Goal: Contribute content

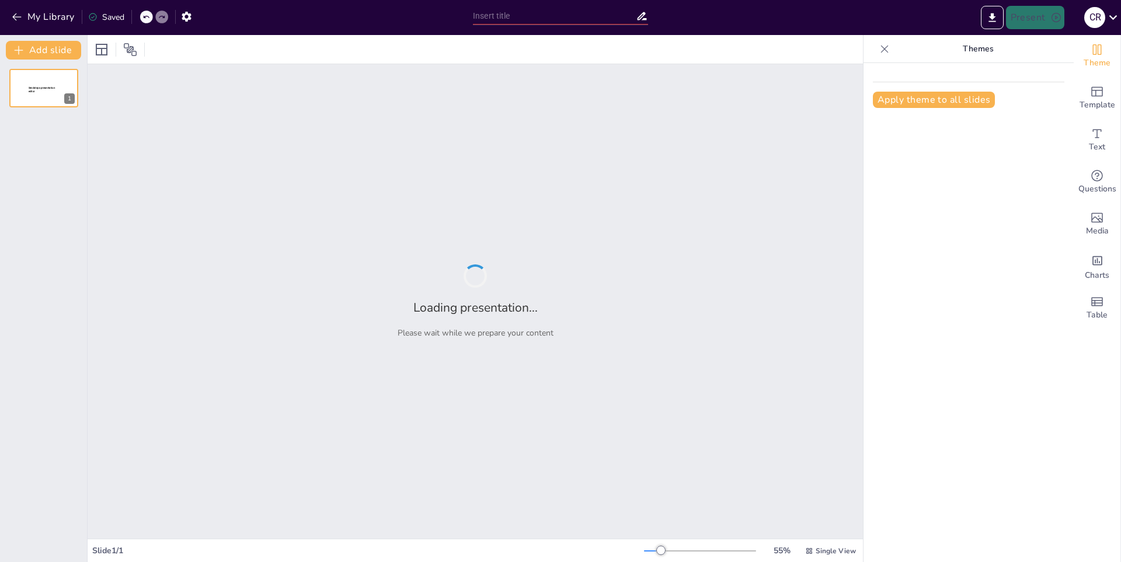
type input "Anime Mania: Lo Más Popular del Momento"
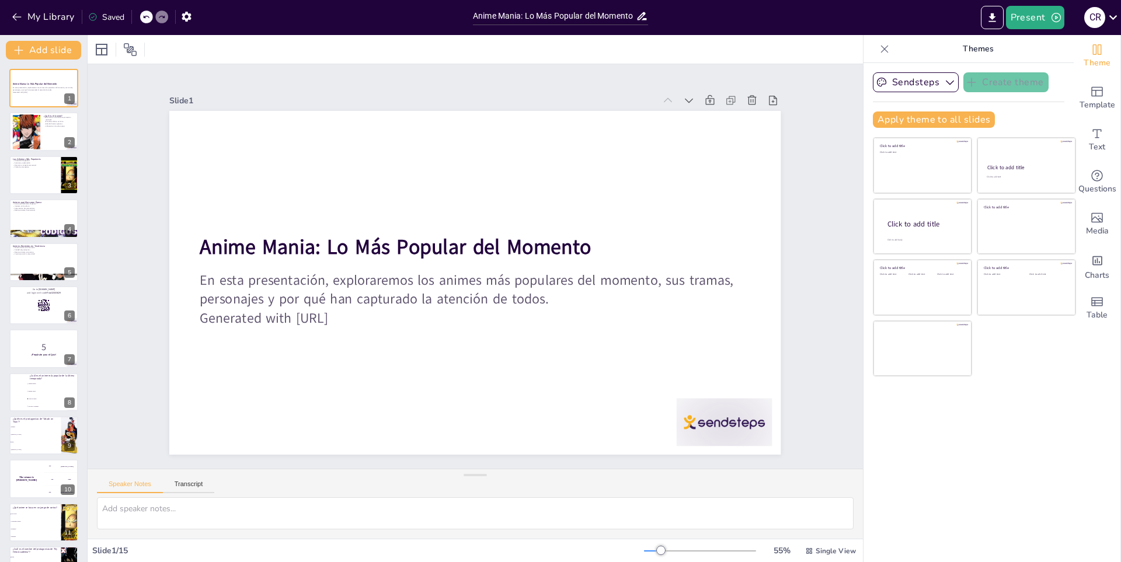
checkbox input "true"
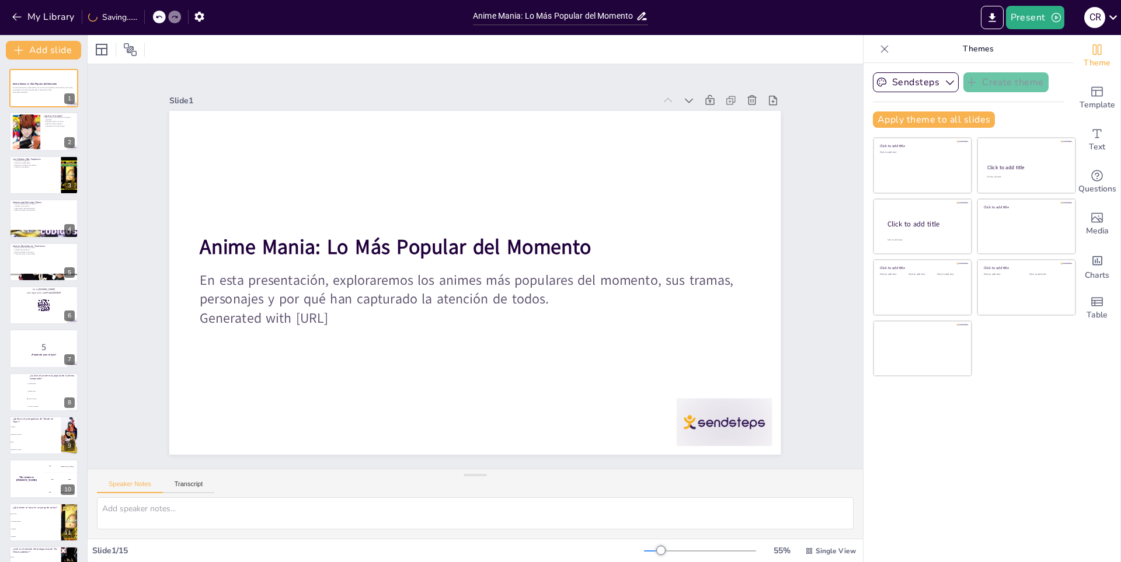
checkbox input "true"
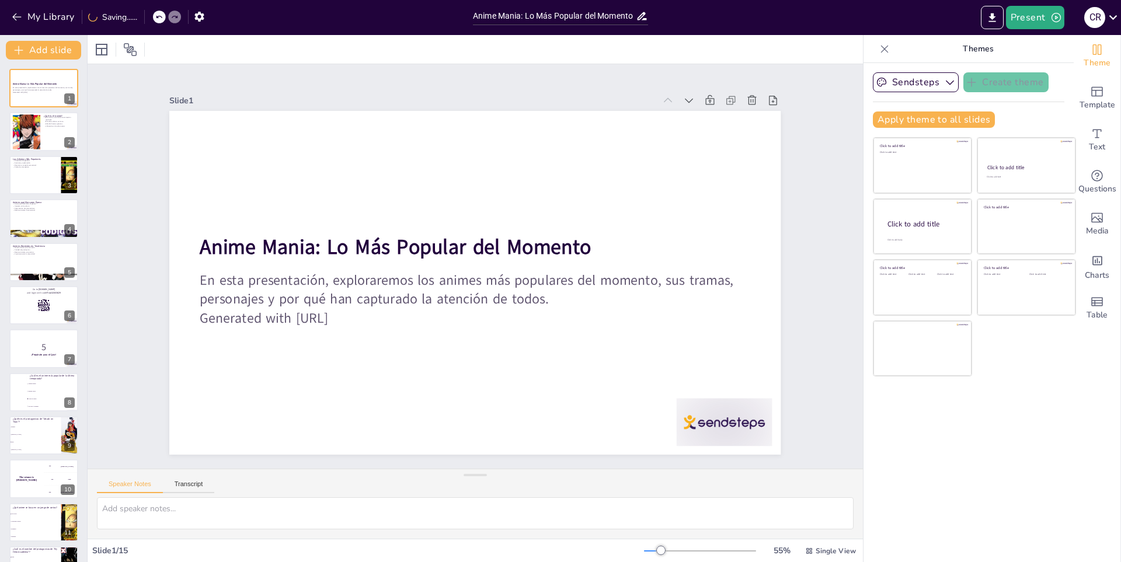
checkbox input "true"
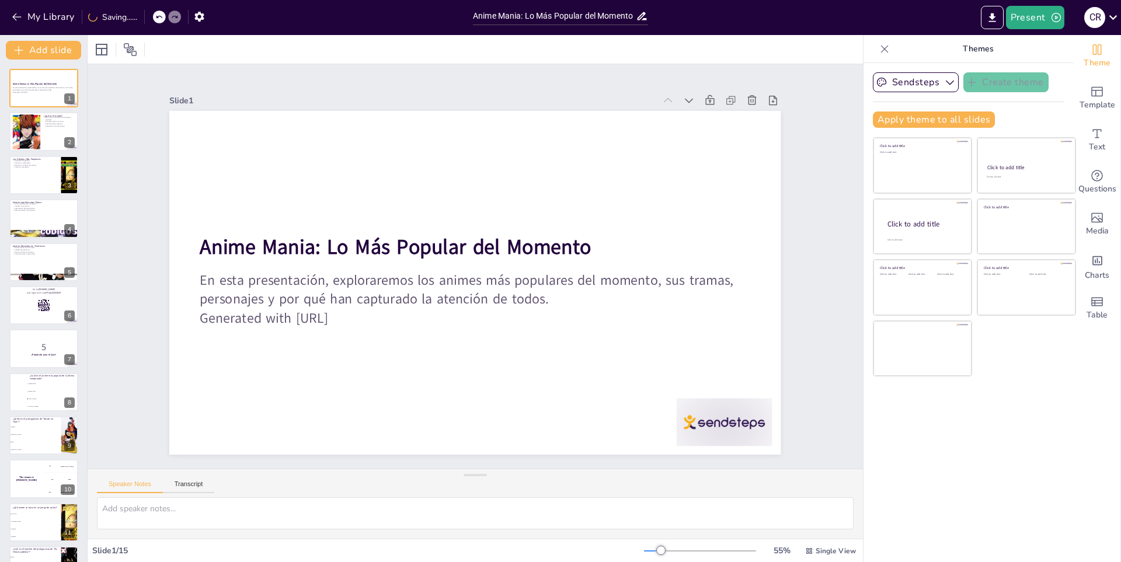
checkbox input "true"
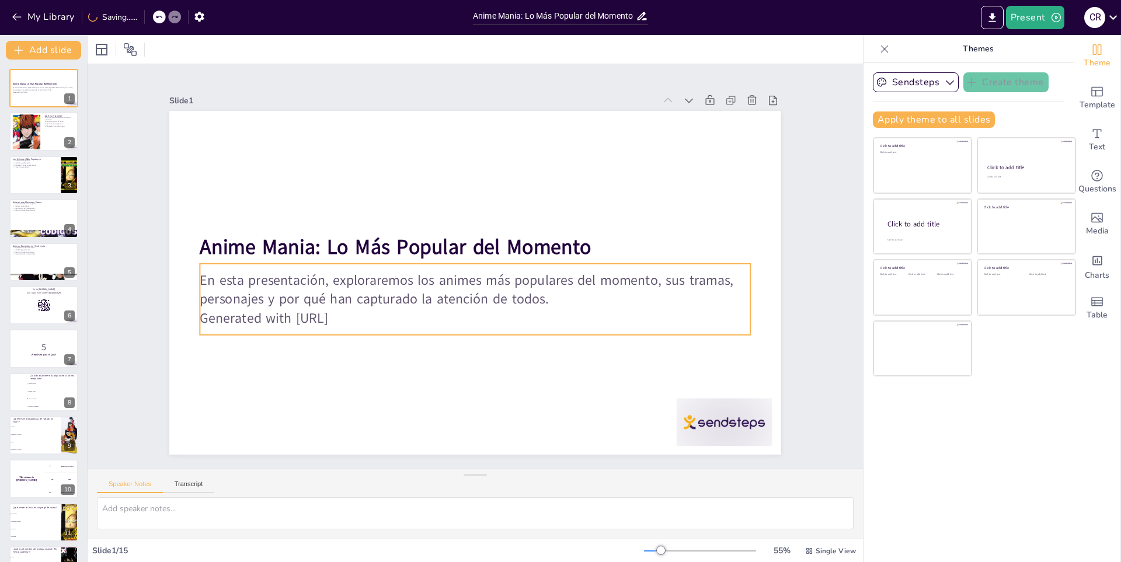
checkbox input "true"
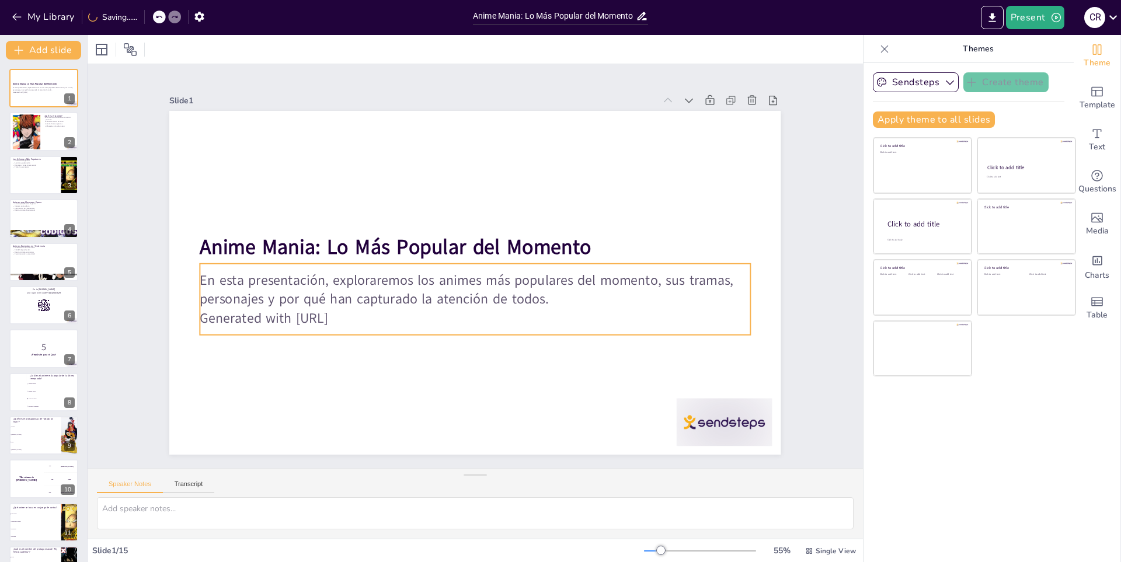
checkbox input "true"
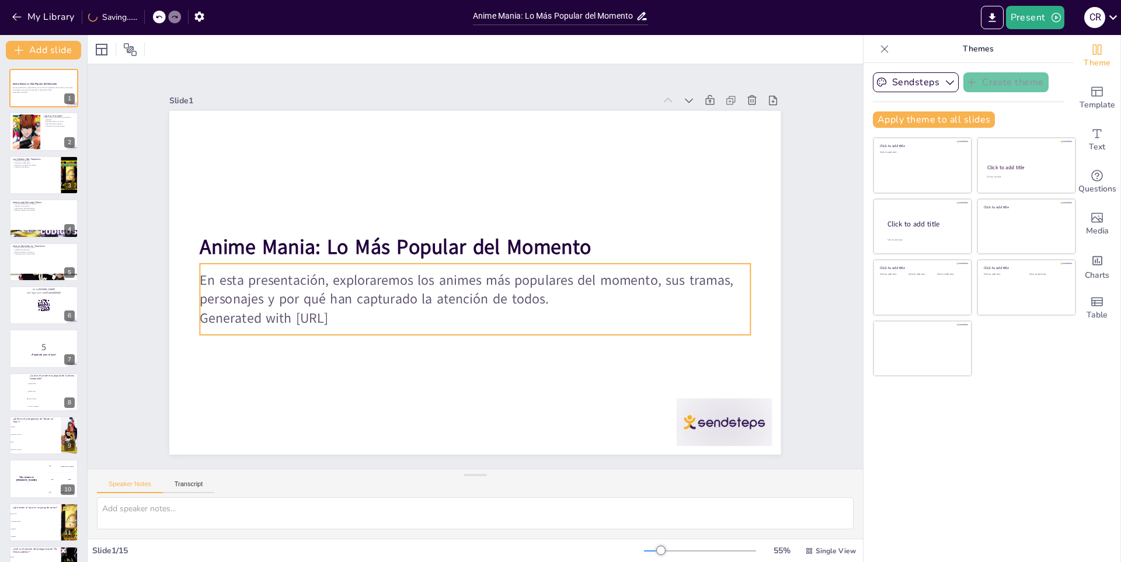
checkbox input "true"
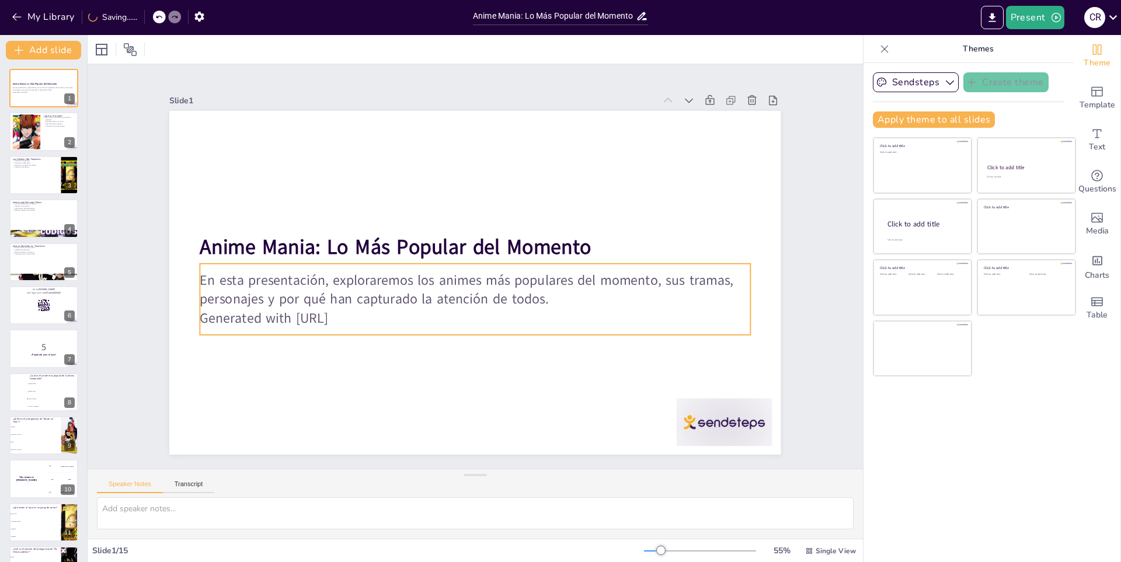
checkbox input "true"
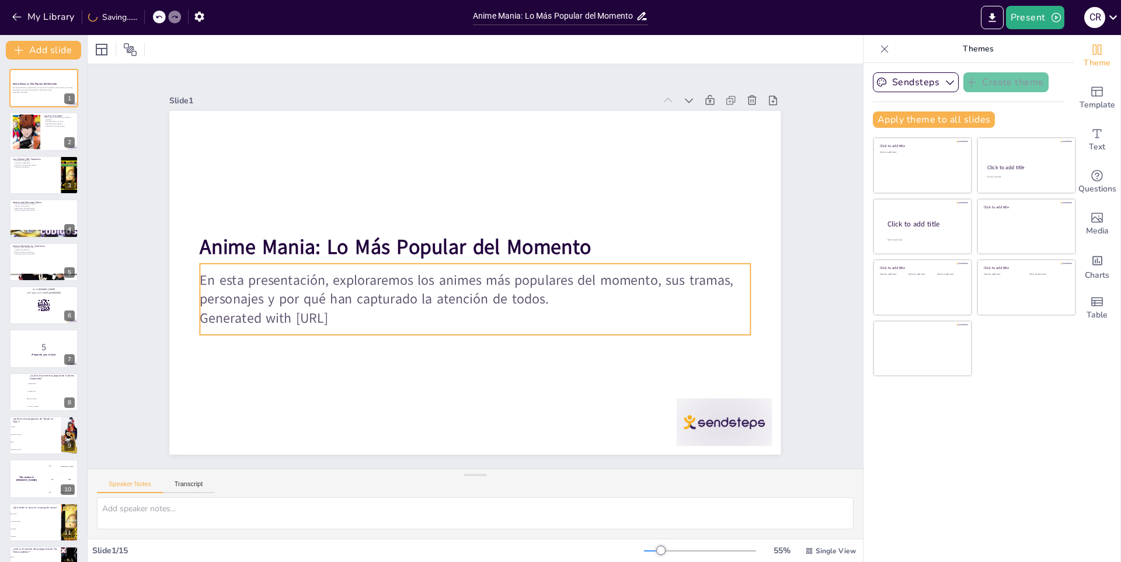
checkbox input "true"
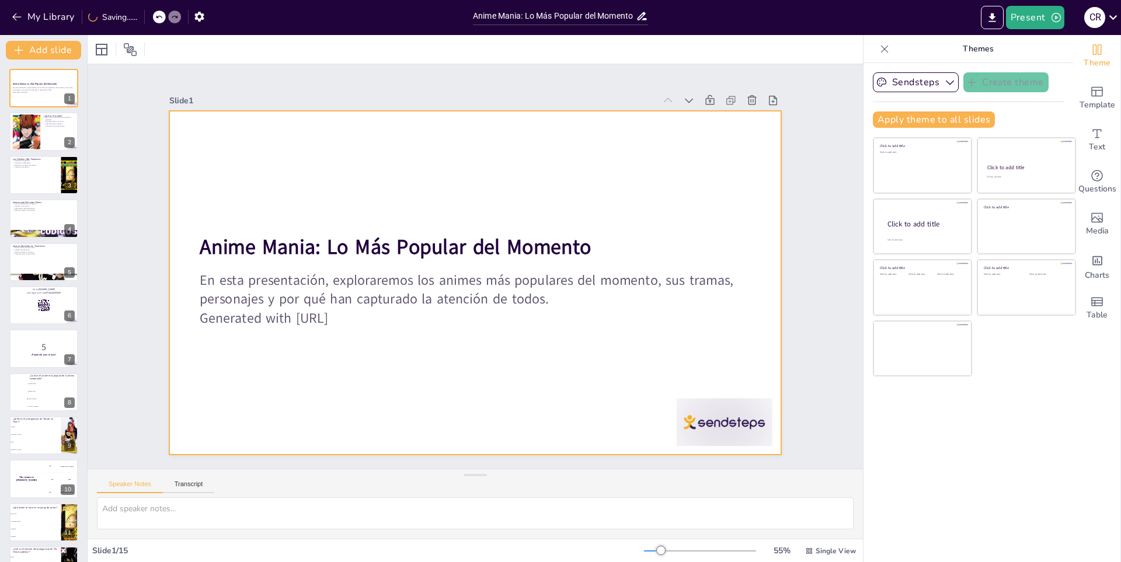
checkbox input "true"
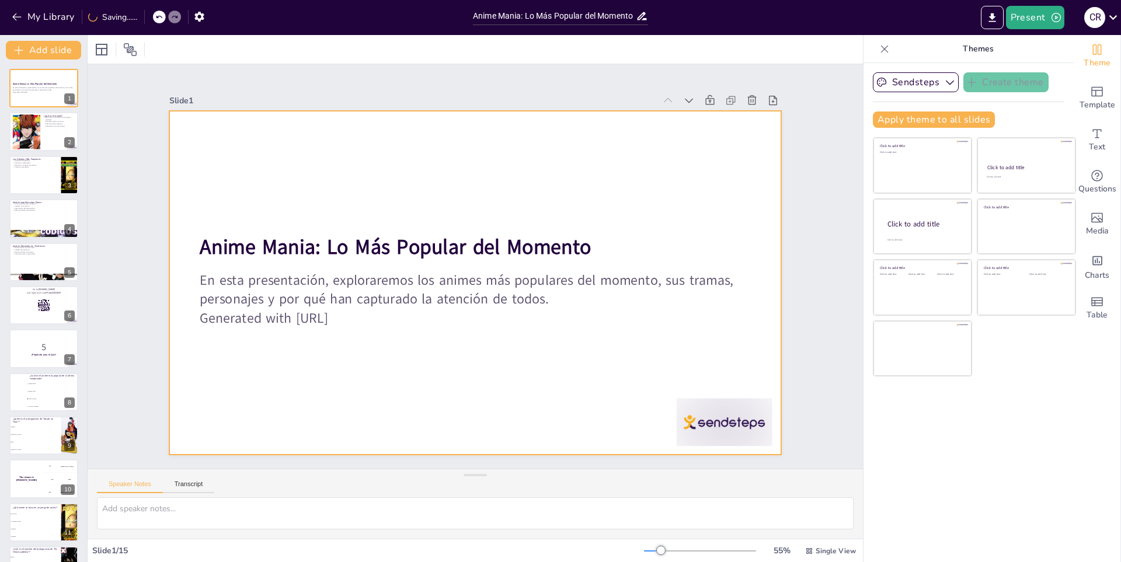
checkbox input "true"
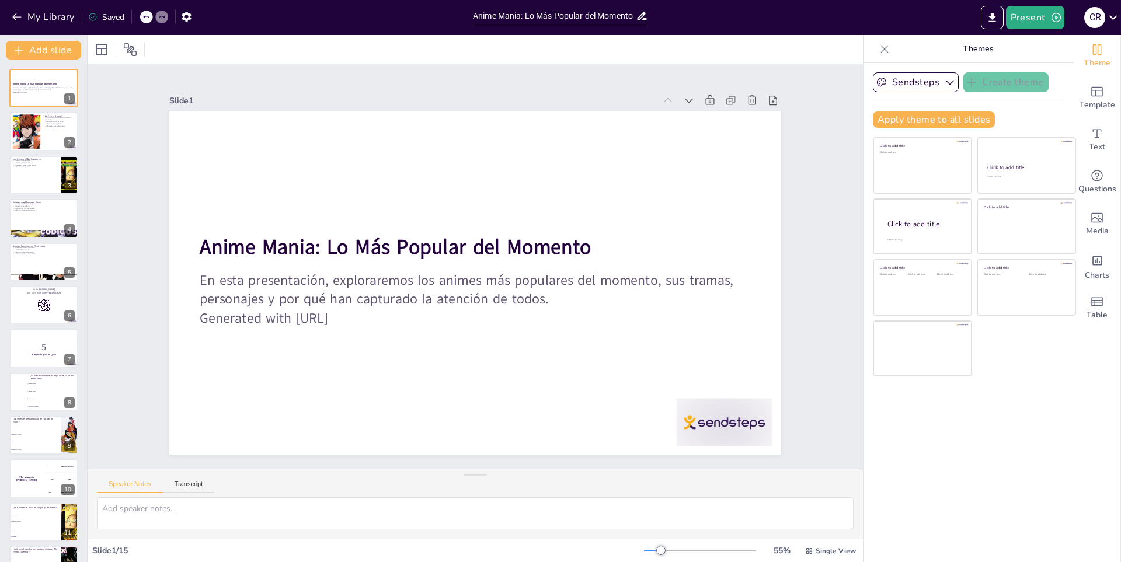
checkbox input "true"
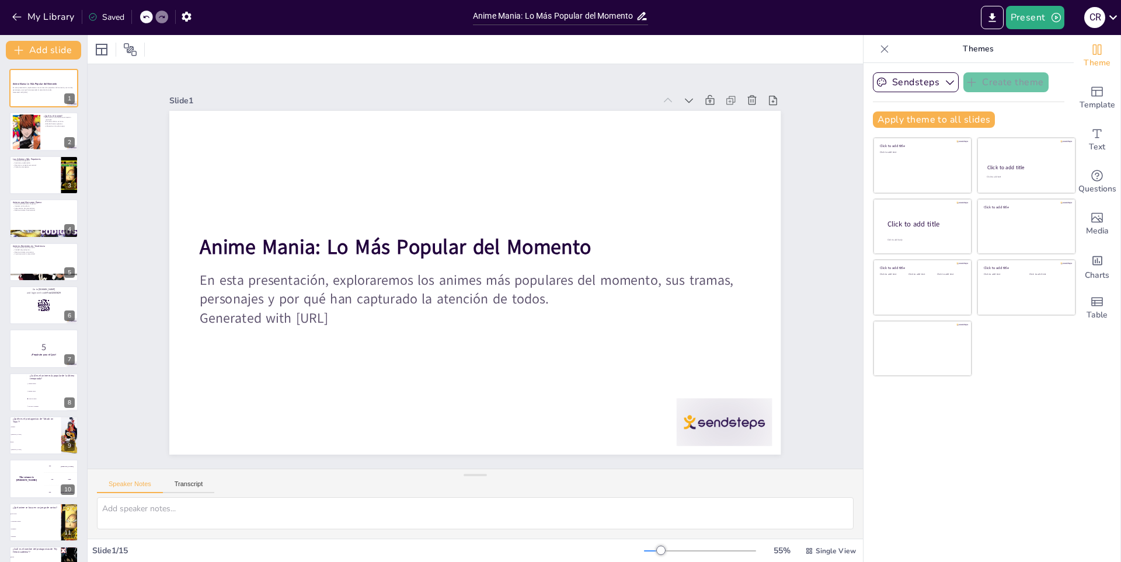
checkbox input "true"
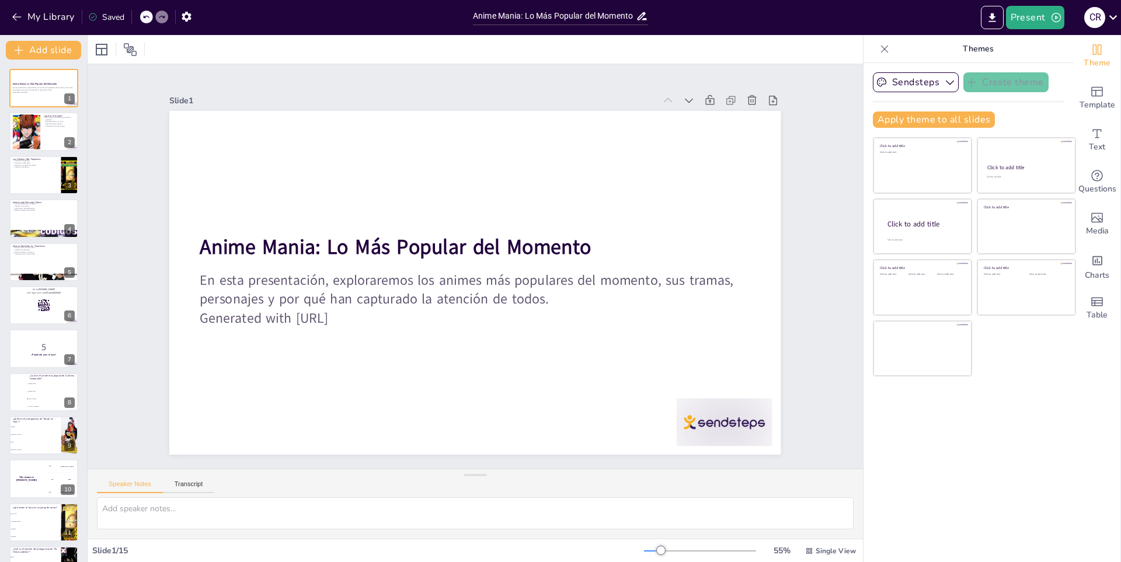
checkbox input "true"
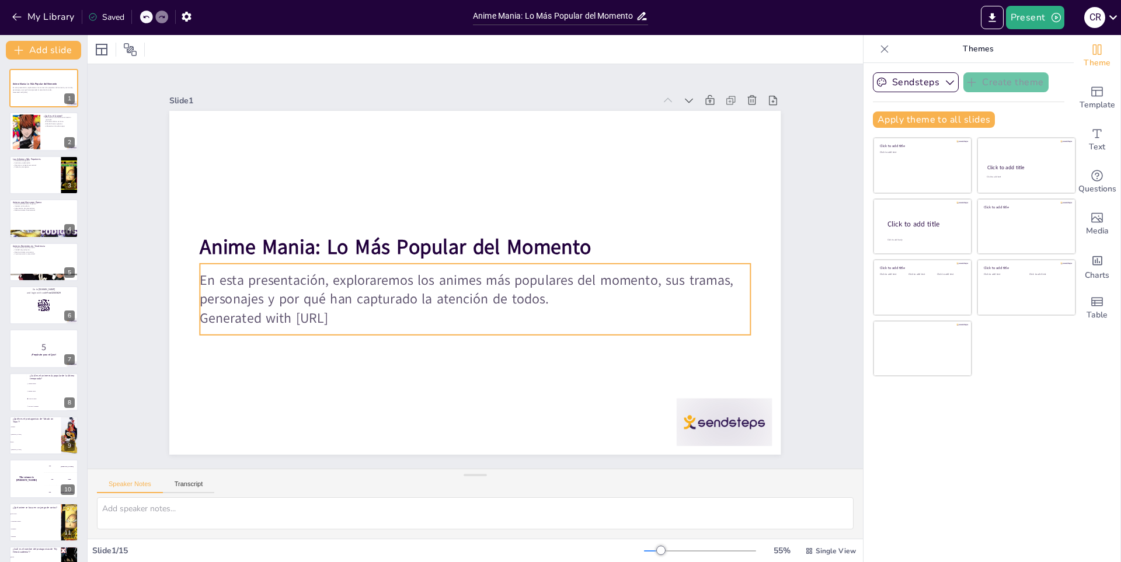
checkbox input "true"
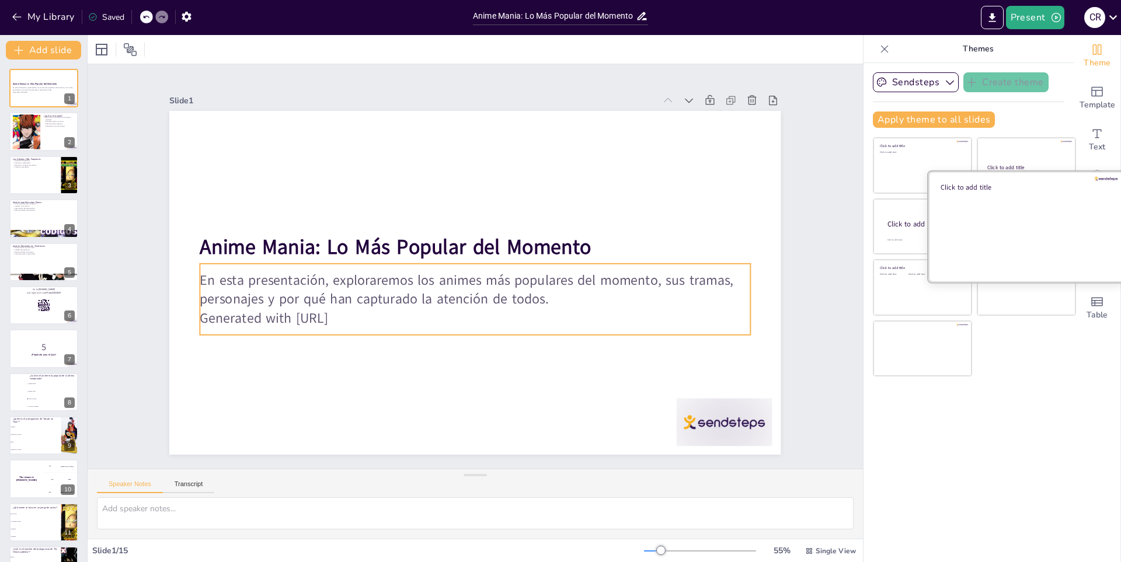
checkbox input "true"
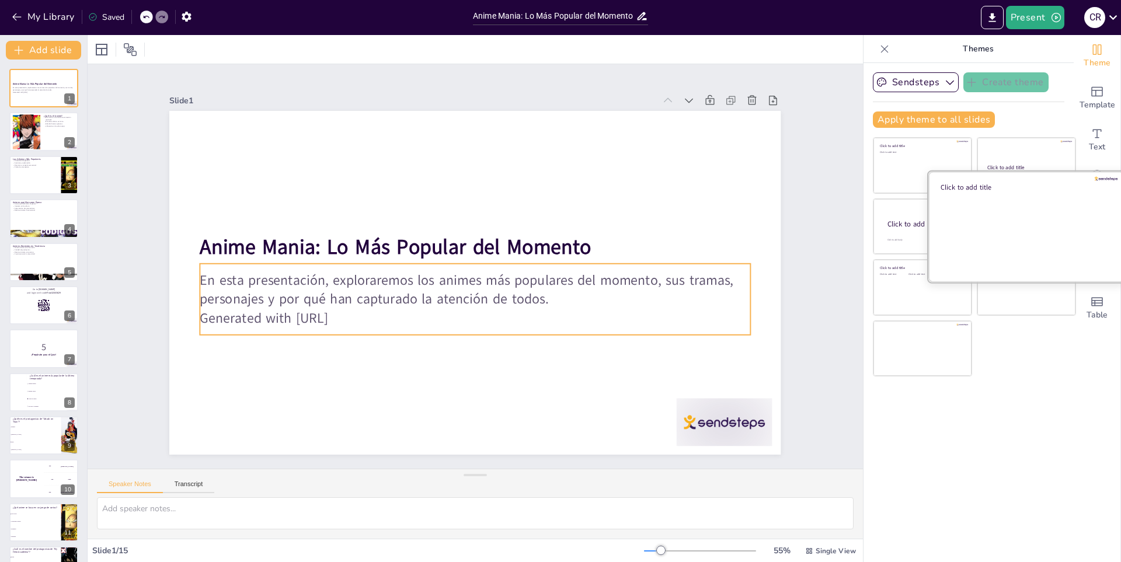
checkbox input "true"
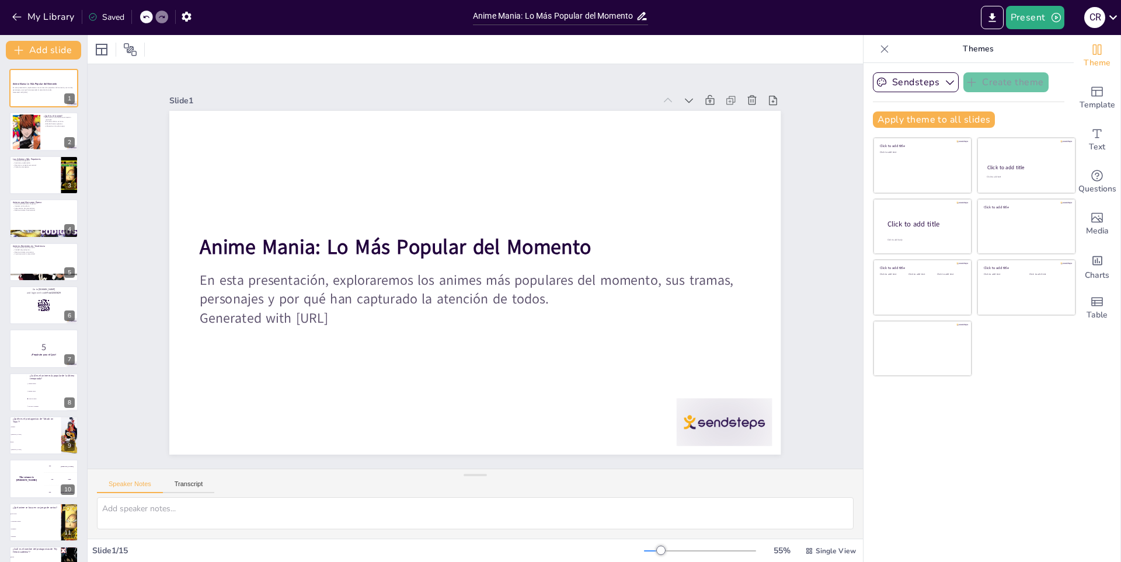
checkbox input "true"
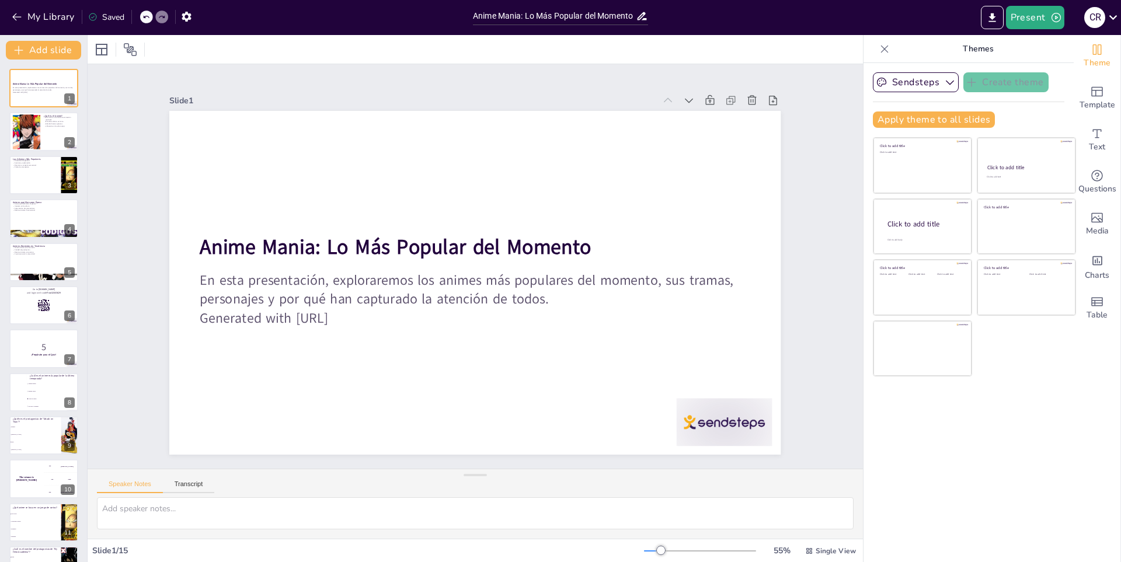
checkbox input "true"
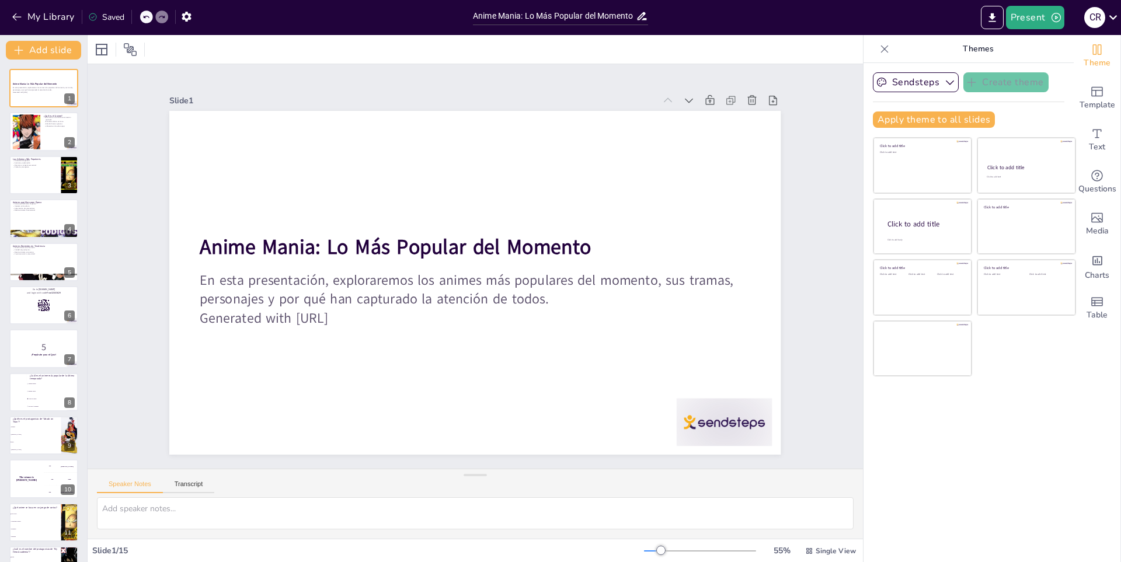
checkbox input "true"
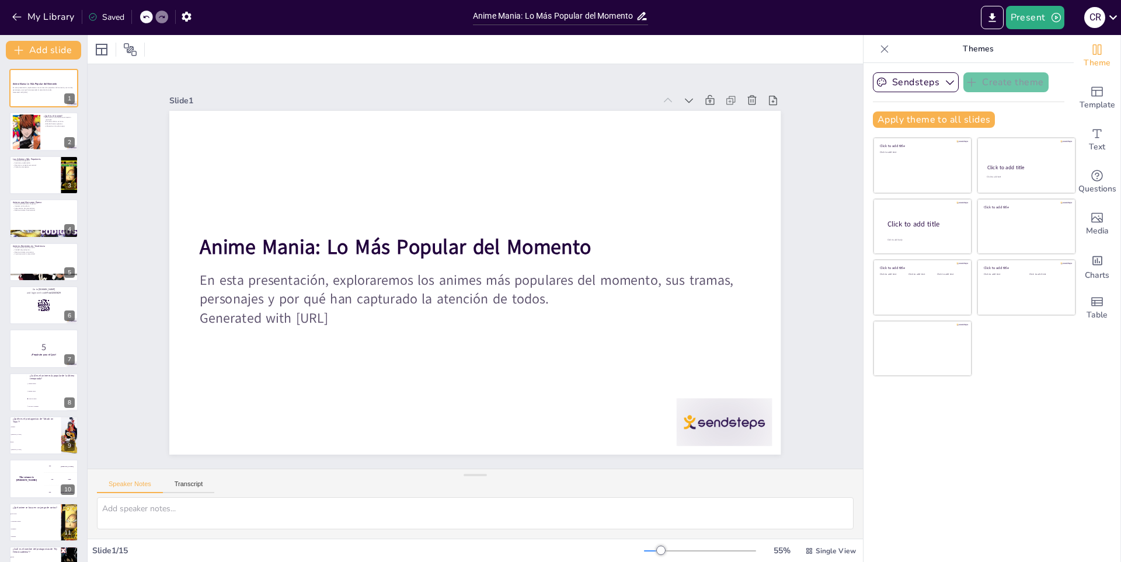
checkbox input "true"
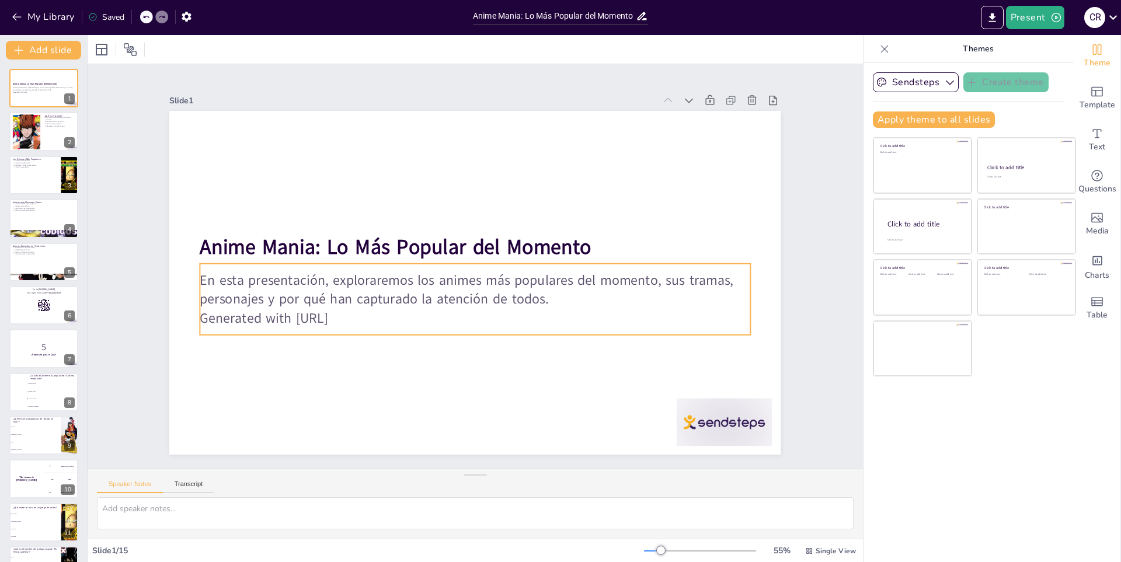
checkbox input "true"
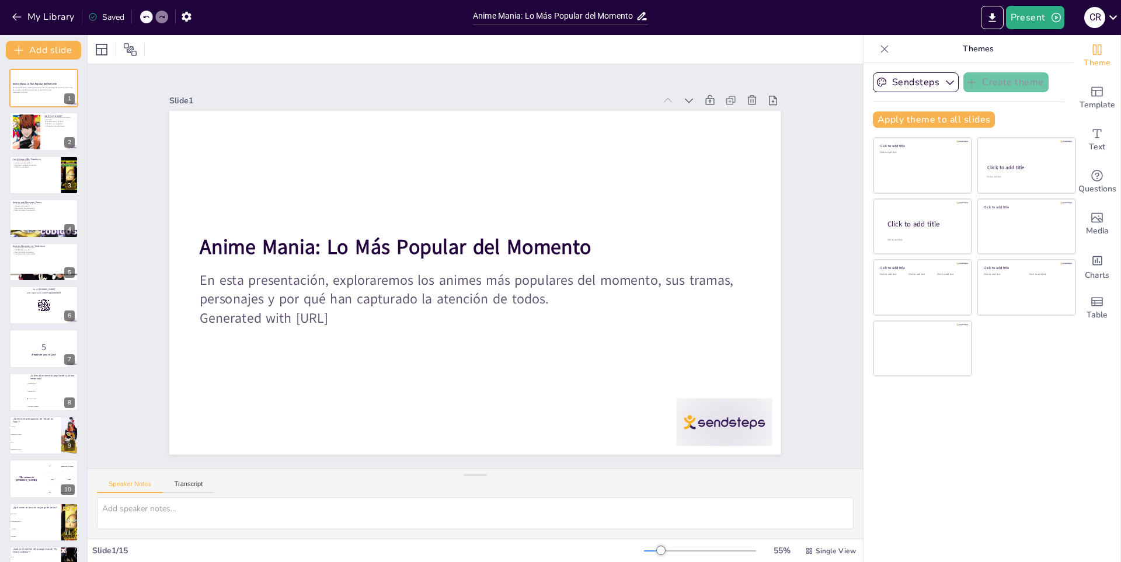
checkbox input "true"
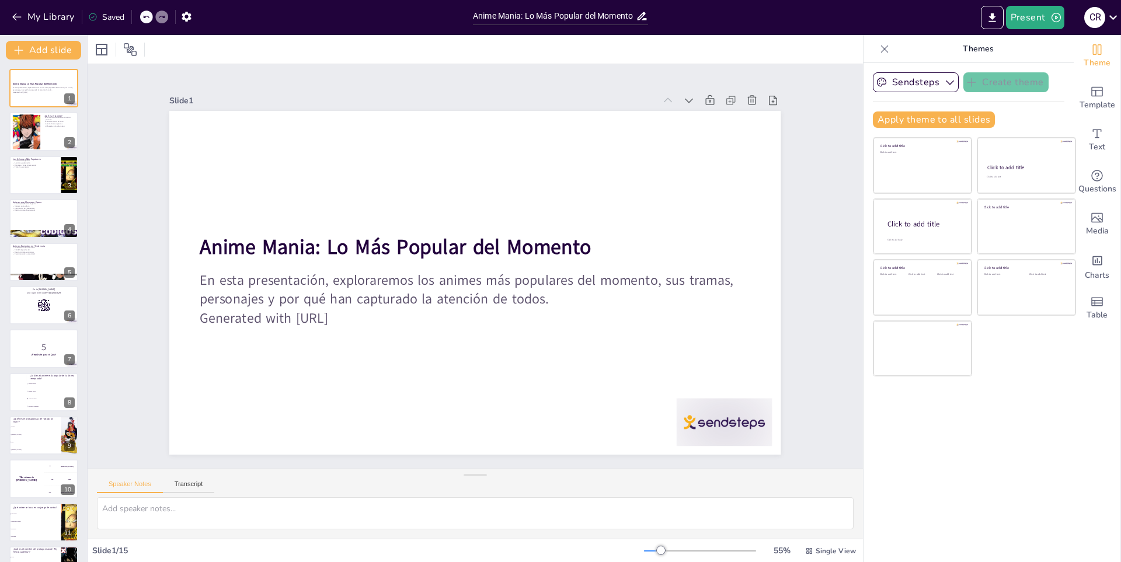
checkbox input "true"
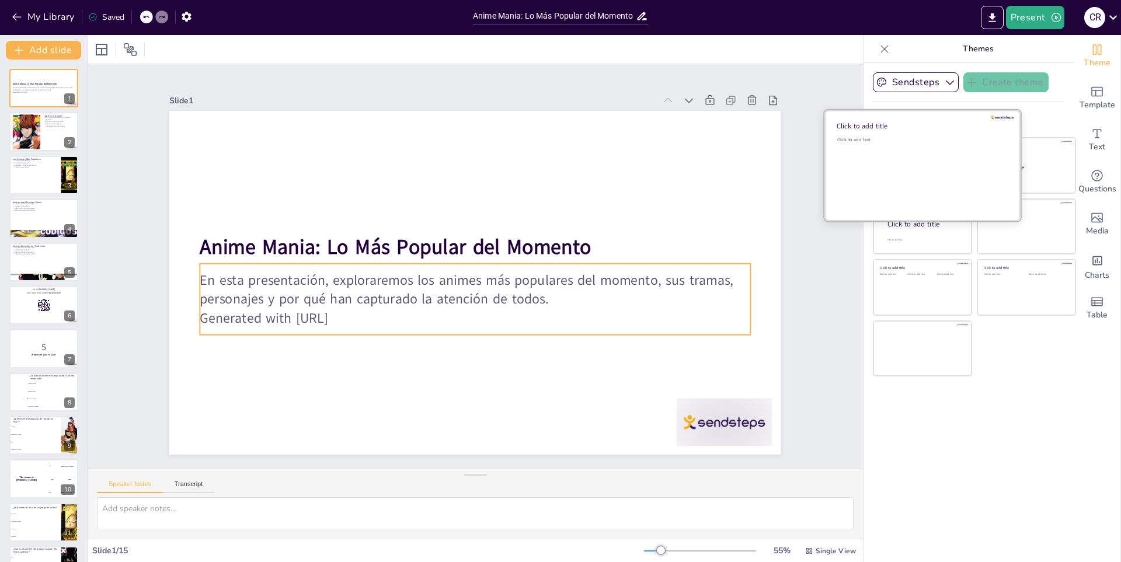
checkbox input "true"
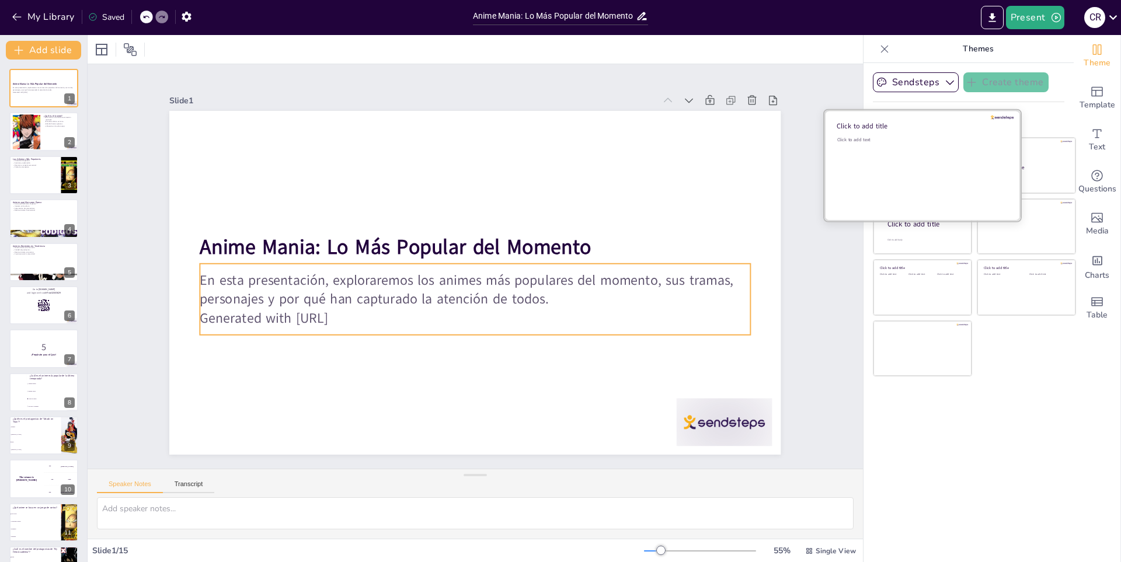
checkbox input "true"
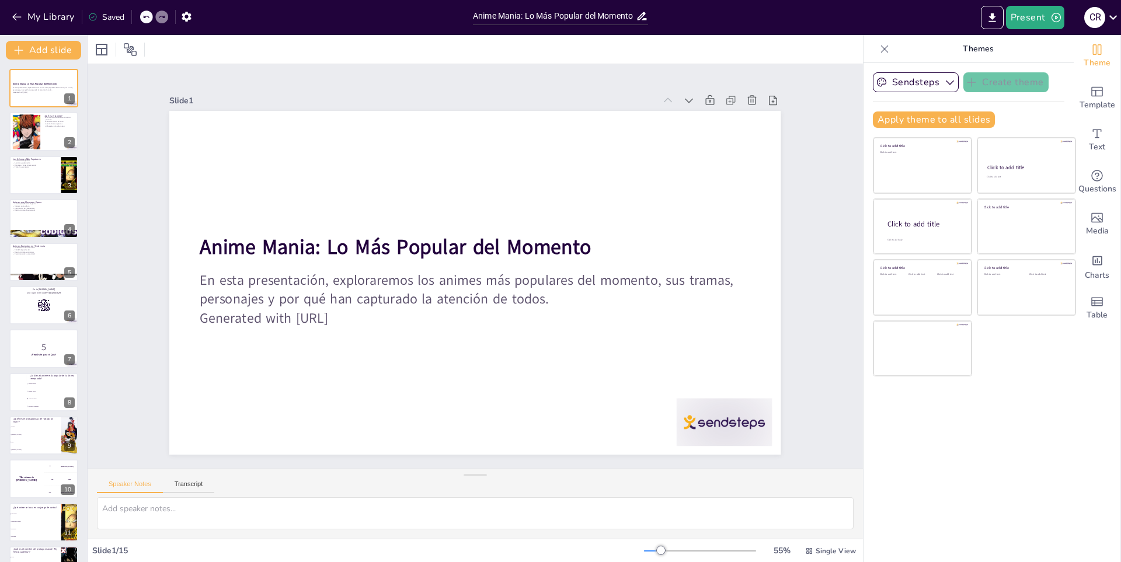
checkbox input "true"
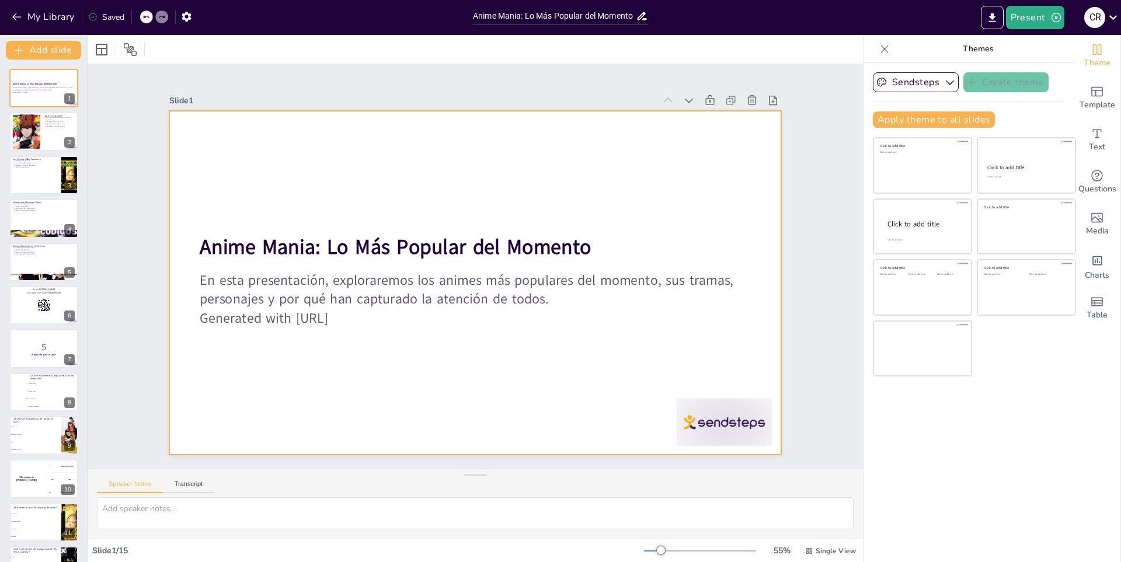
checkbox input "true"
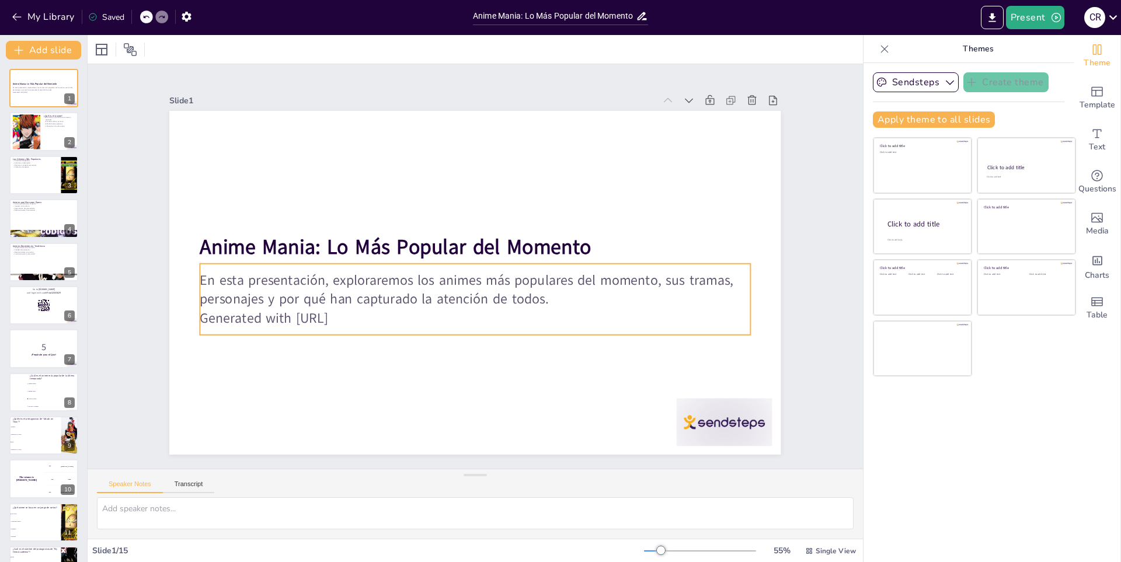
checkbox input "true"
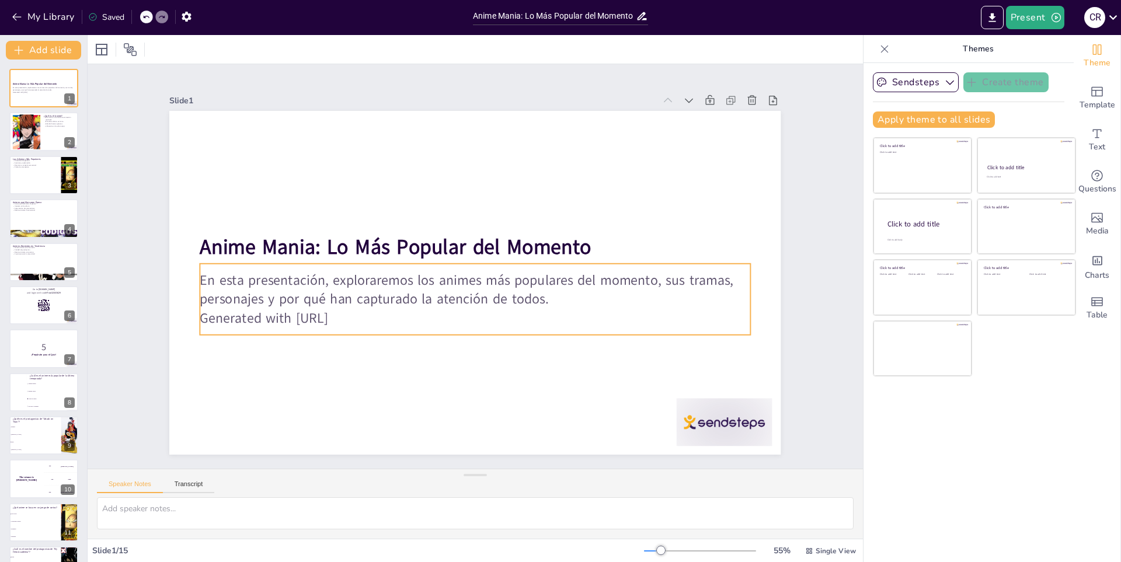
checkbox input "true"
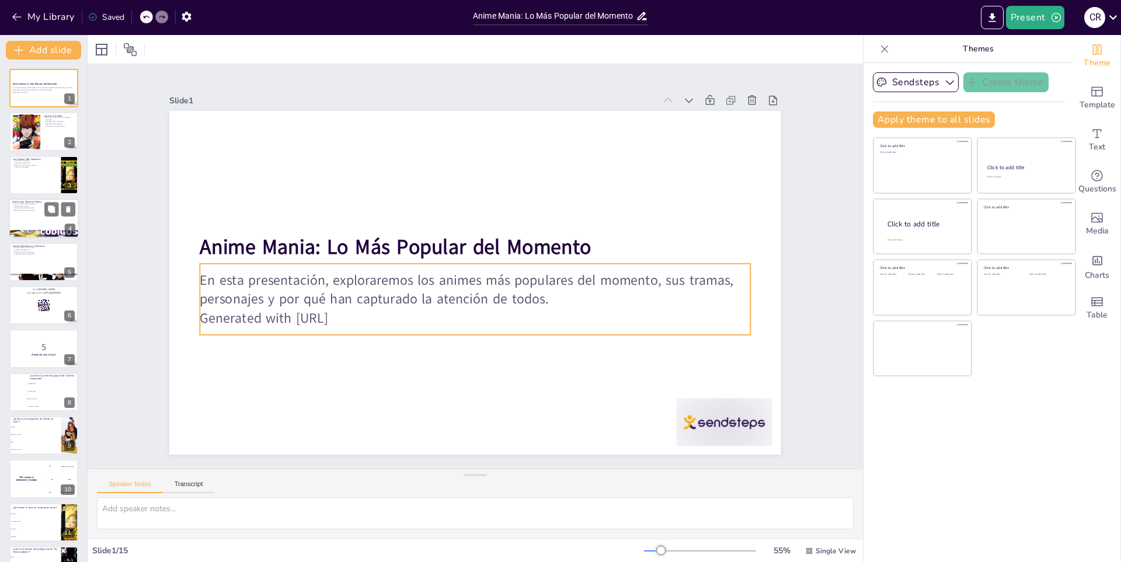
checkbox input "true"
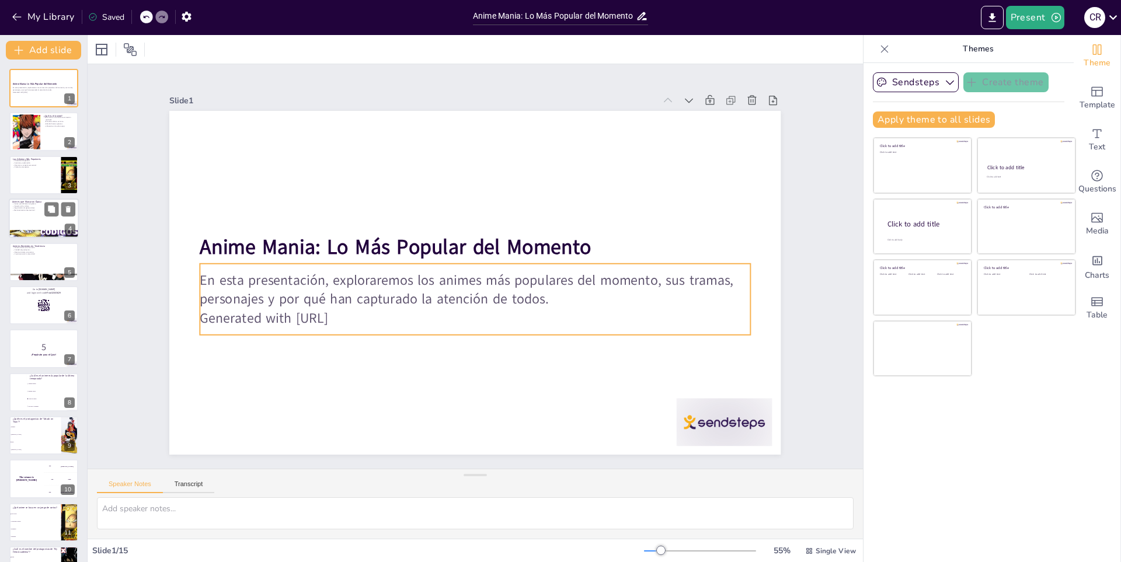
checkbox input "true"
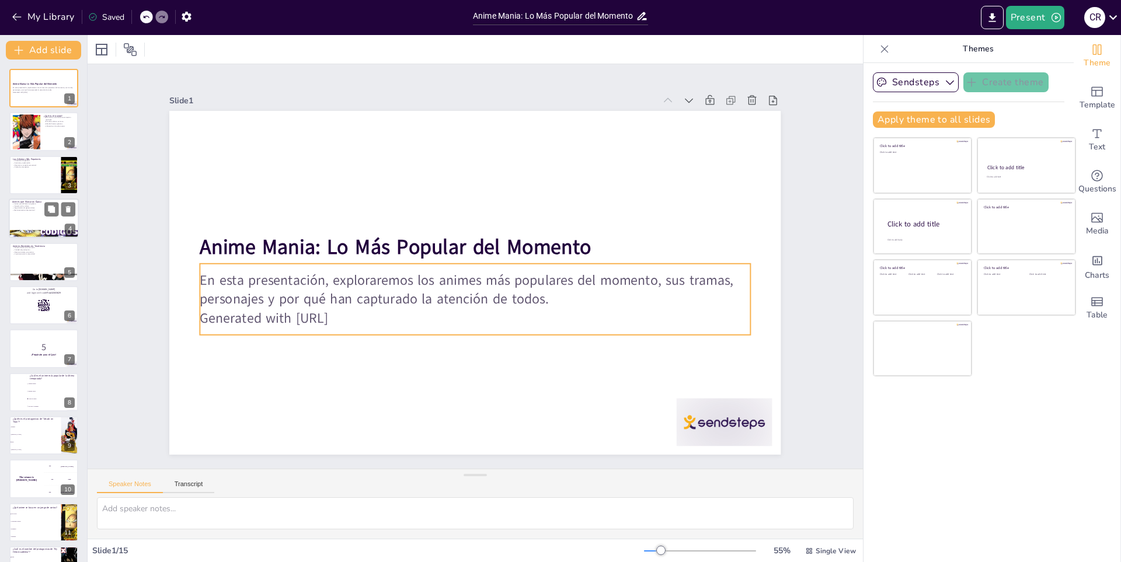
checkbox input "true"
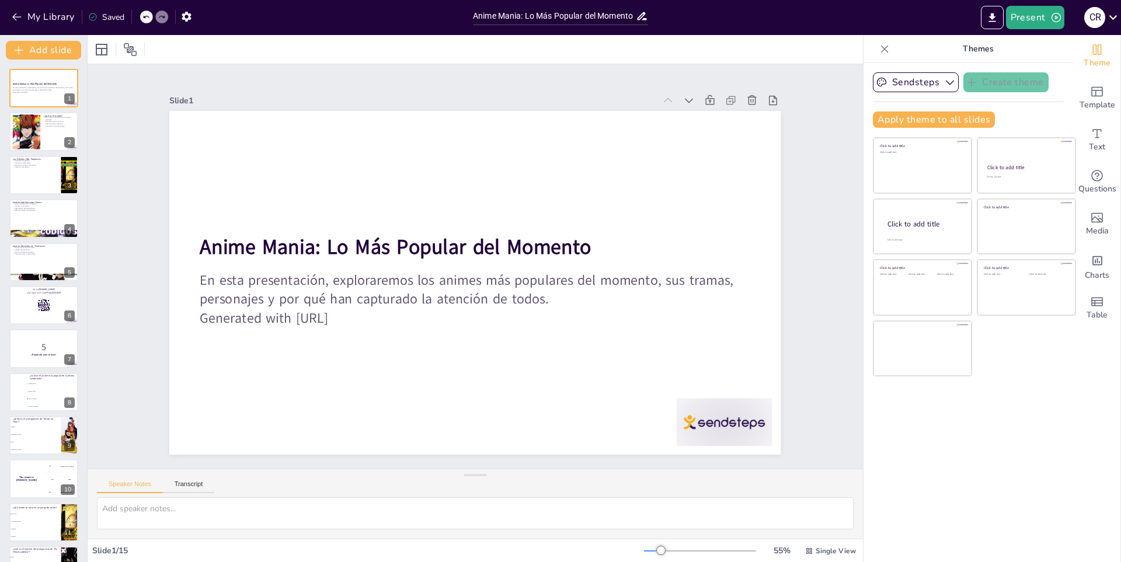
checkbox input "true"
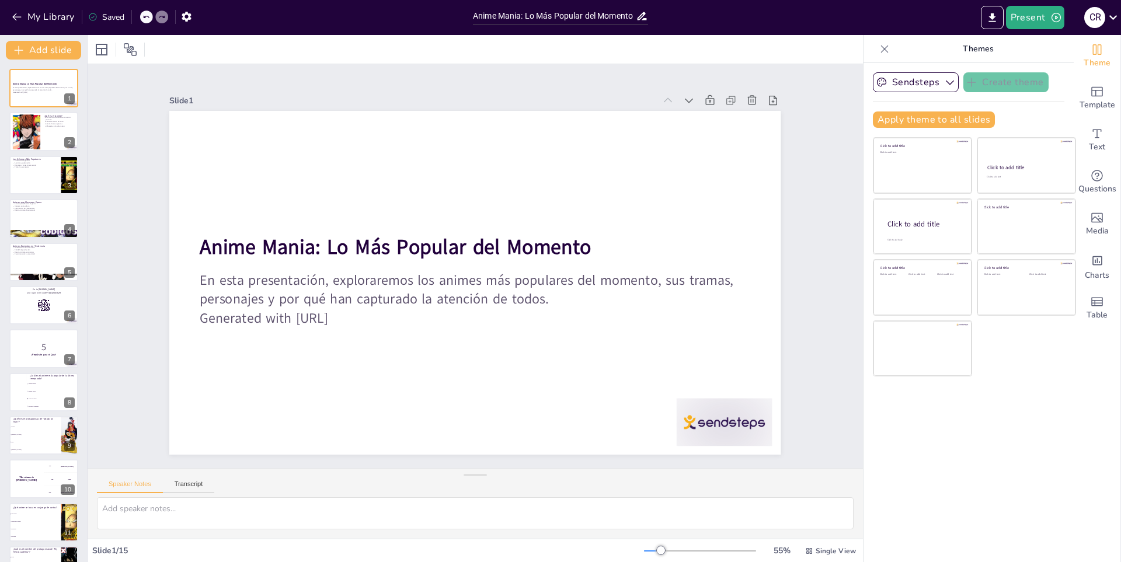
checkbox input "true"
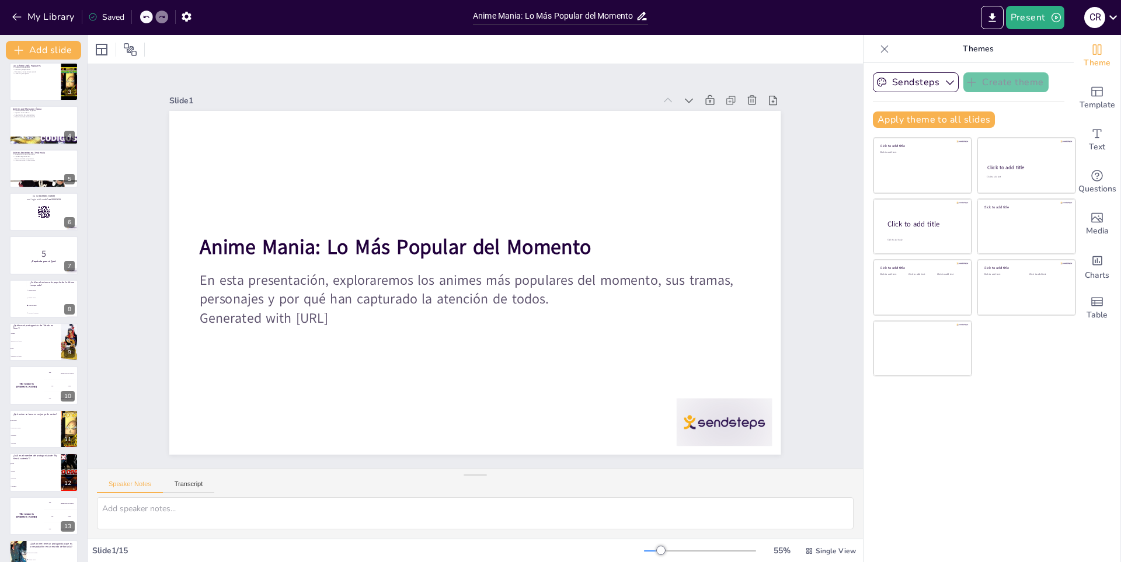
checkbox input "true"
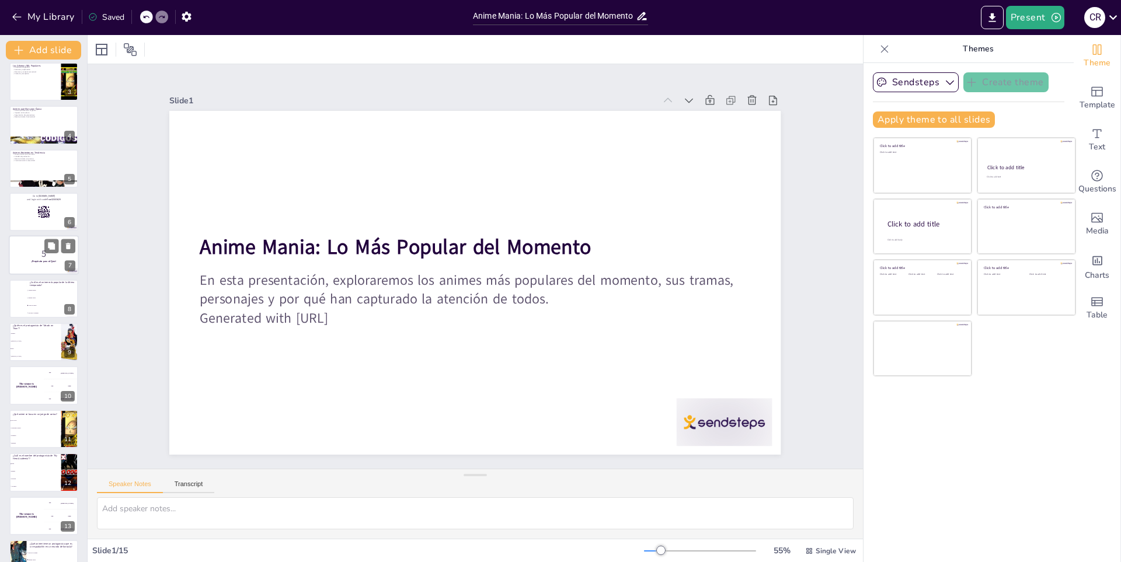
checkbox input "true"
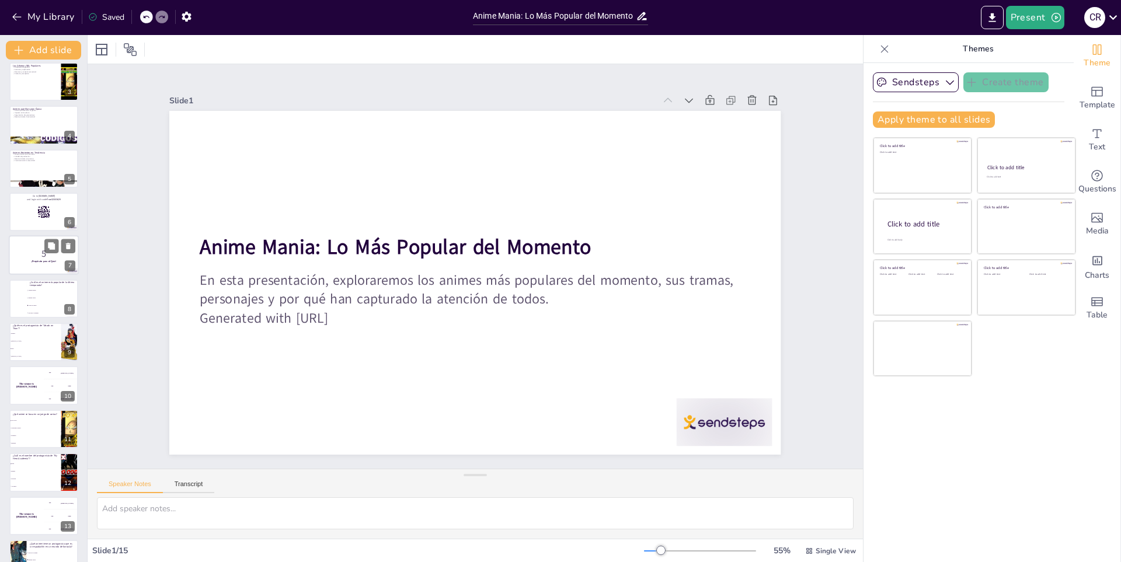
checkbox input "true"
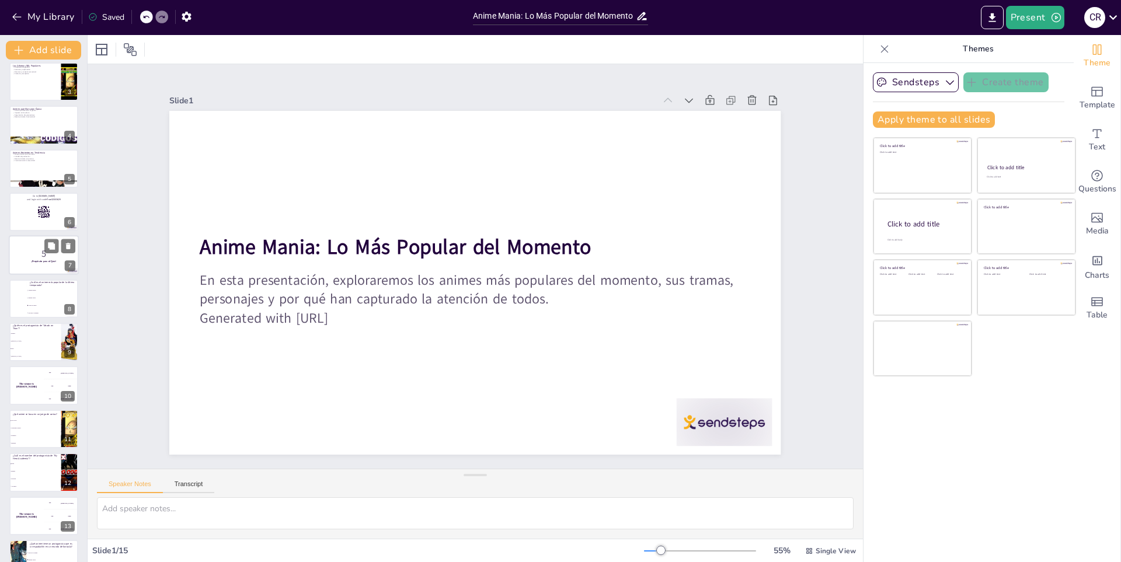
checkbox input "true"
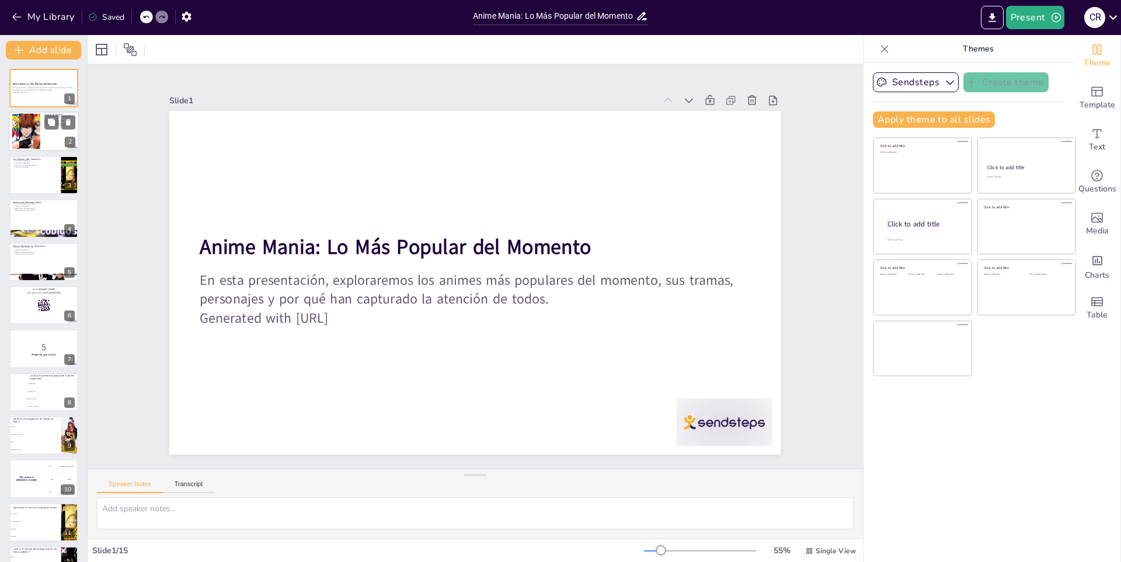
checkbox input "true"
click at [33, 123] on div at bounding box center [26, 132] width 36 height 36
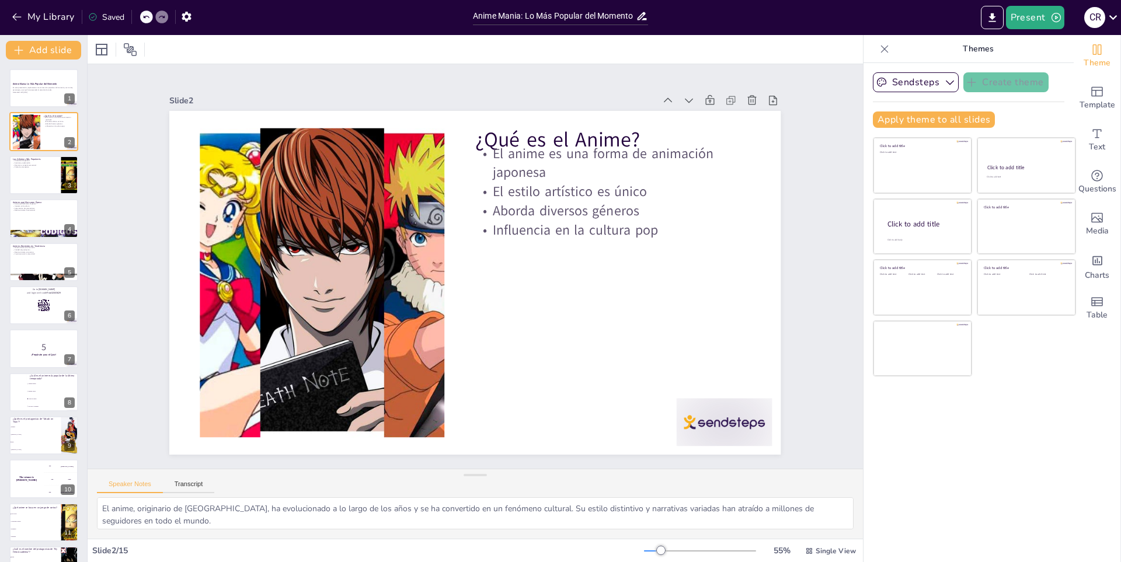
click at [32, 154] on div "Anime Mania: Lo Más Popular del Momento En esta presentación, exploraremos los …" at bounding box center [43, 392] width 87 height 647
click at [29, 163] on div "Diversidad de géneros Aventura y exploración Romance y conexión emocional Fanta…" at bounding box center [35, 163] width 46 height 9
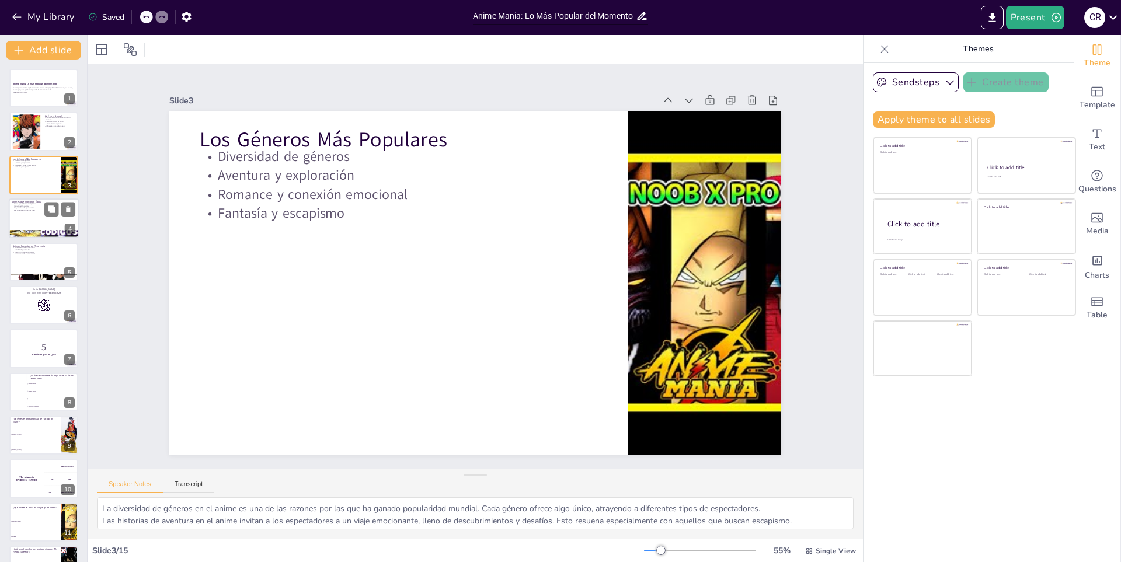
click at [32, 217] on div at bounding box center [44, 218] width 70 height 40
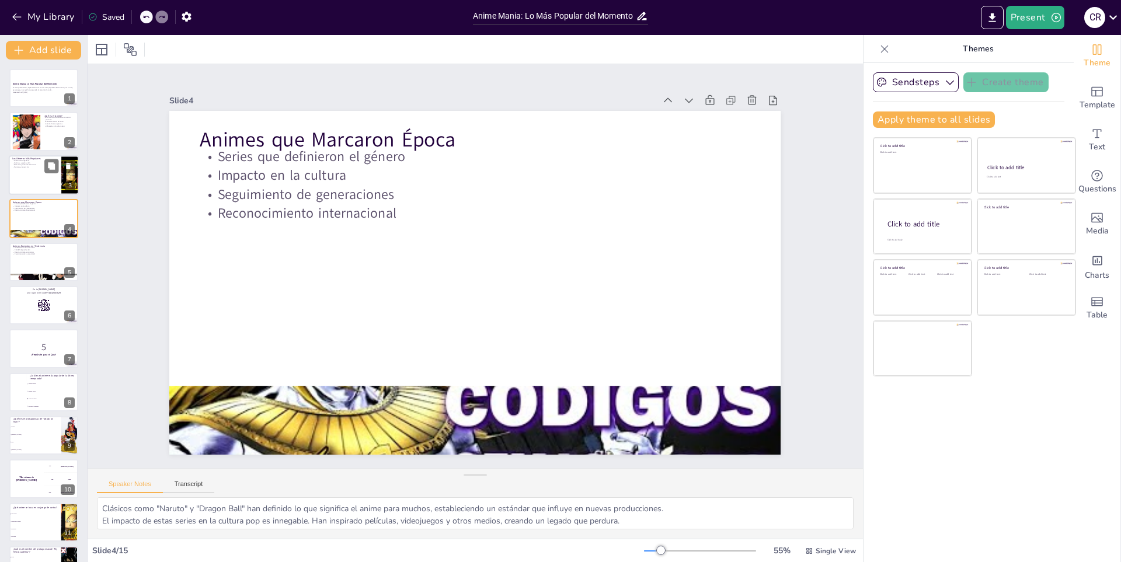
click at [26, 175] on div at bounding box center [44, 175] width 70 height 40
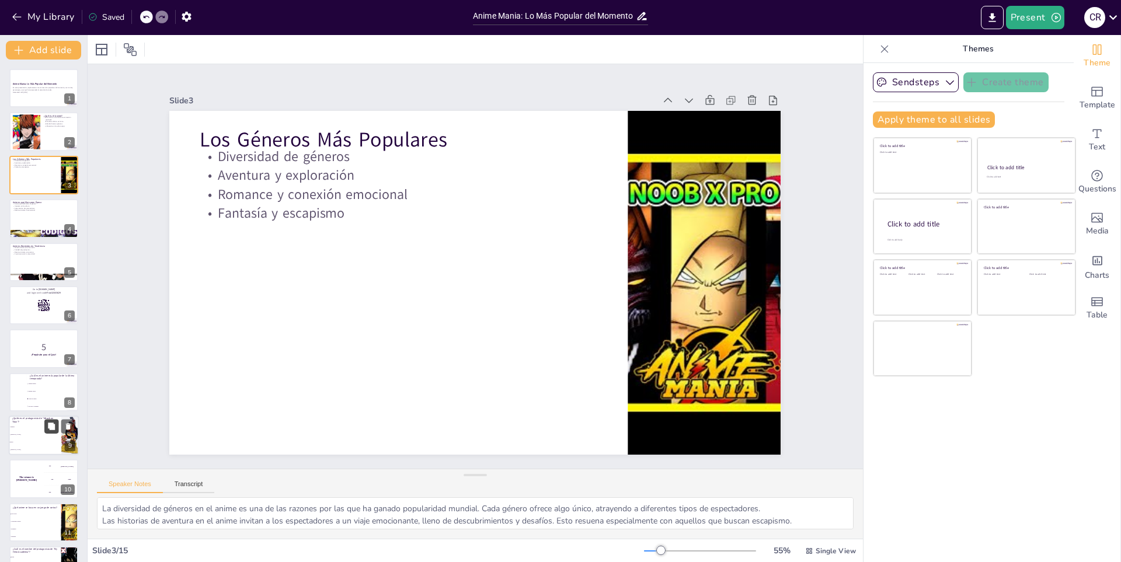
click at [46, 424] on button at bounding box center [51, 426] width 14 height 14
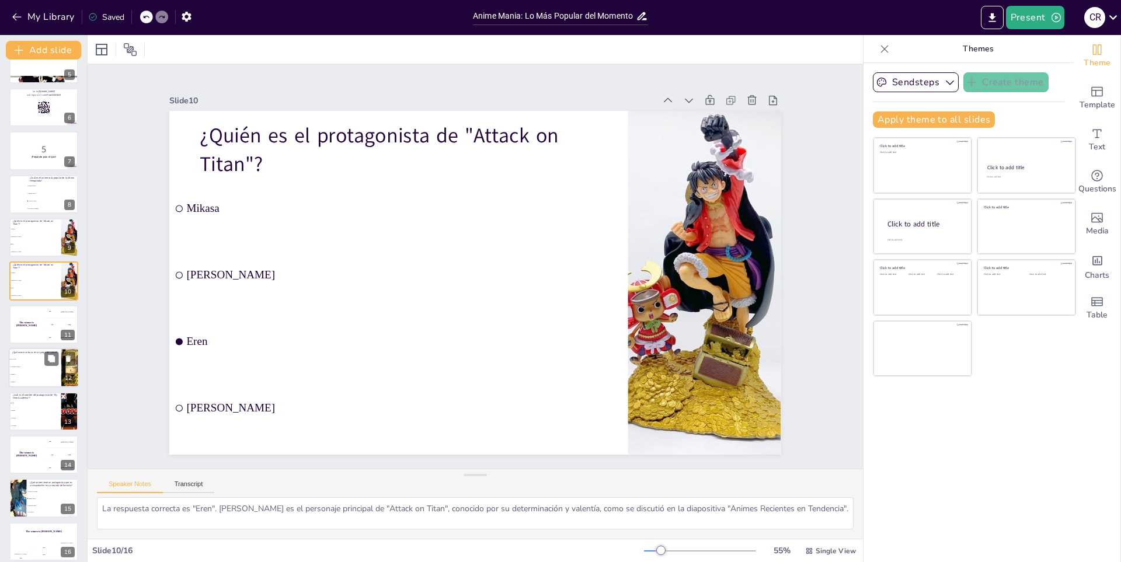
scroll to position [206, 0]
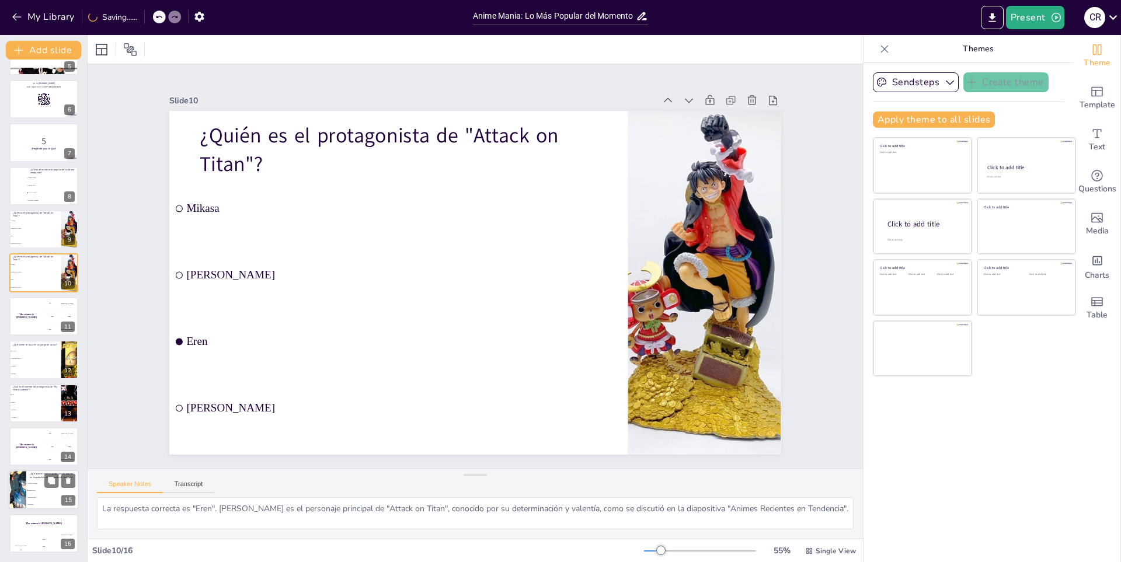
click at [19, 495] on div at bounding box center [17, 490] width 79 height 40
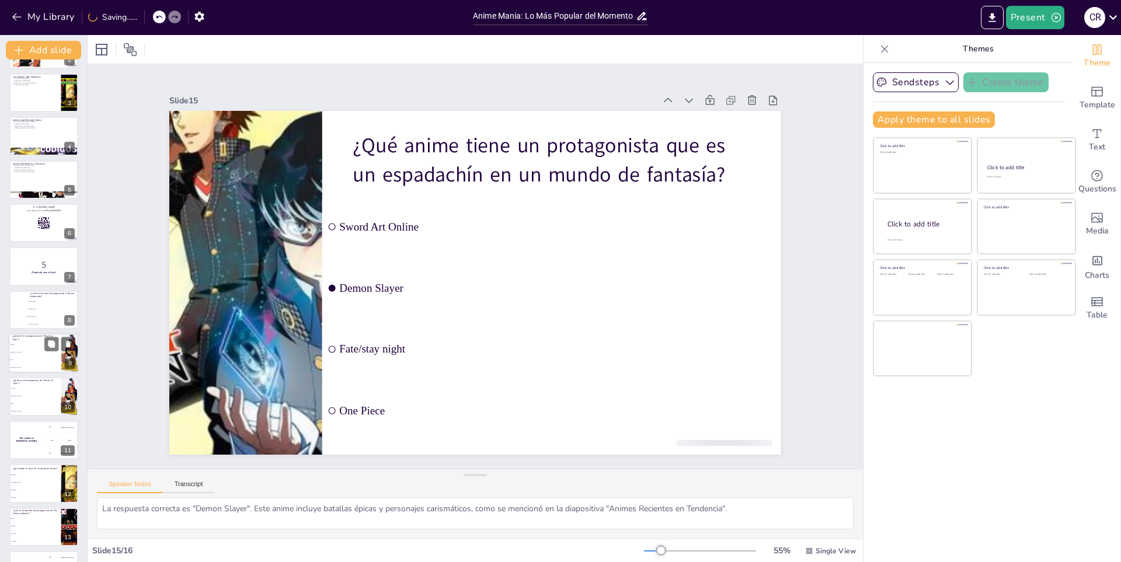
scroll to position [0, 0]
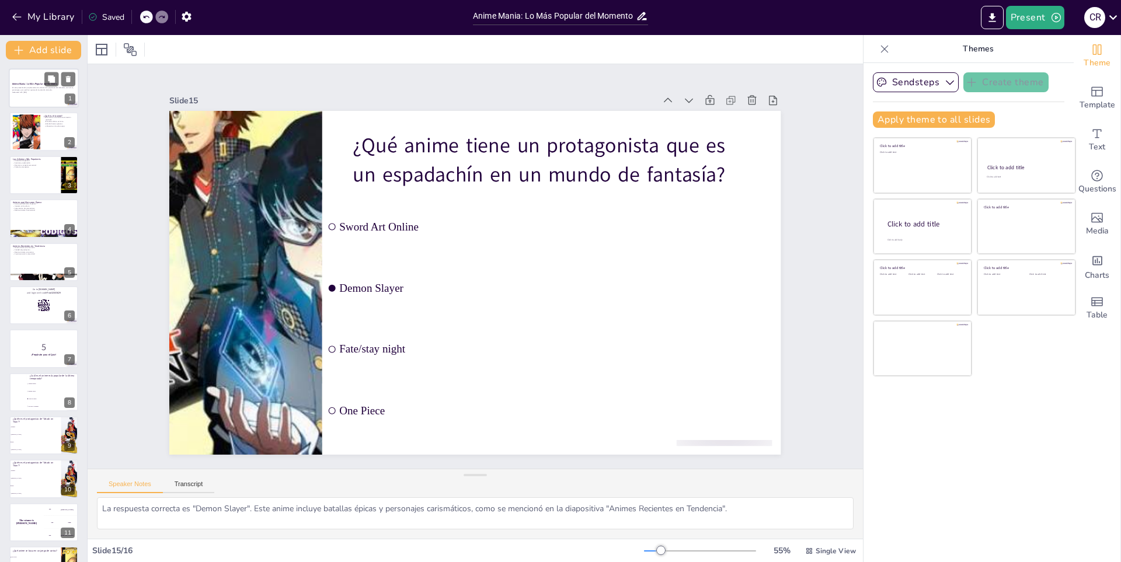
click at [23, 86] on div "En esta presentación, exploraremos los animes más populares del momento, sus tr…" at bounding box center [43, 90] width 63 height 8
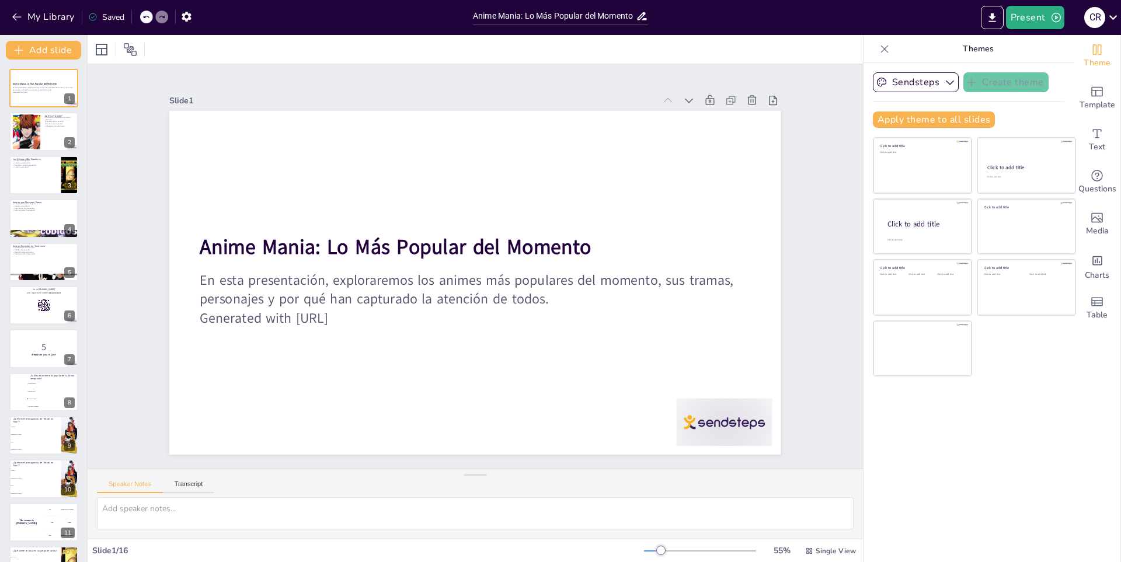
click at [111, 19] on div "Saved" at bounding box center [106, 17] width 36 height 11
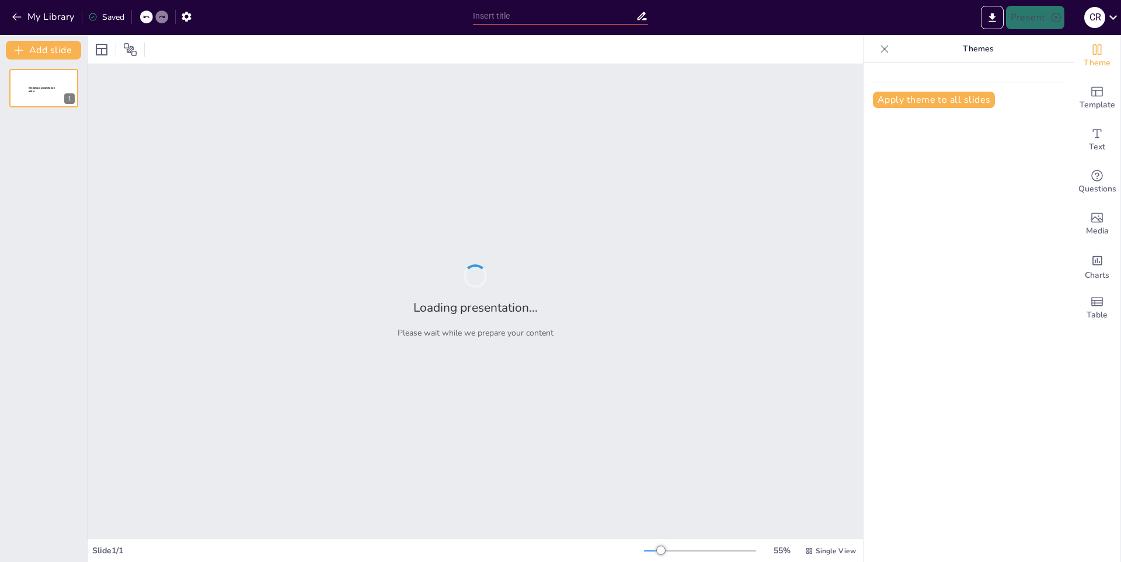
type input "Historia y Evolución del Anime"
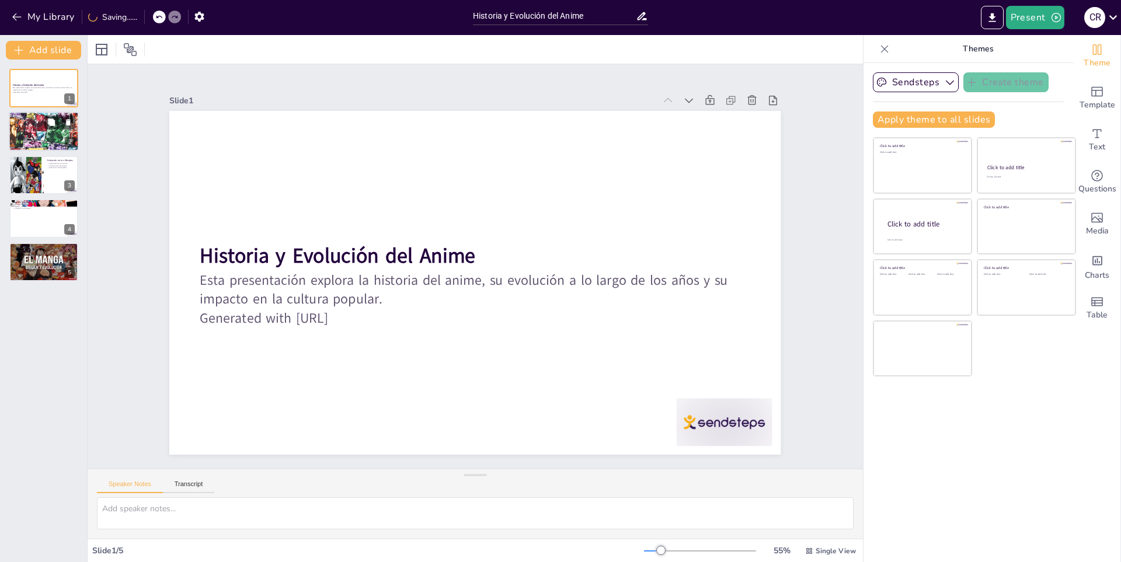
click at [25, 128] on div at bounding box center [43, 132] width 75 height 40
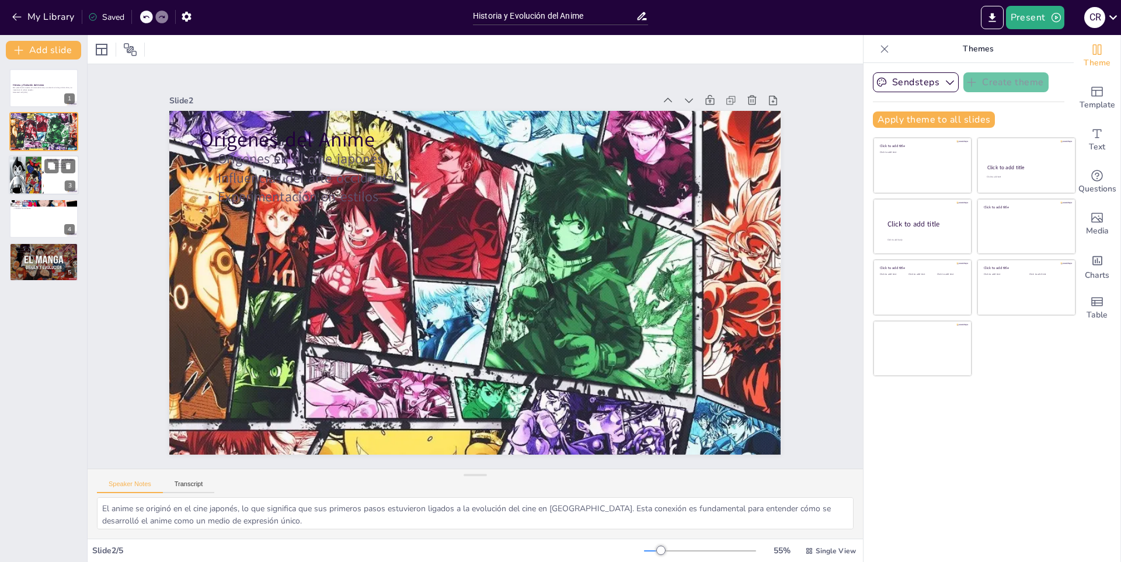
click at [36, 162] on div at bounding box center [26, 175] width 65 height 40
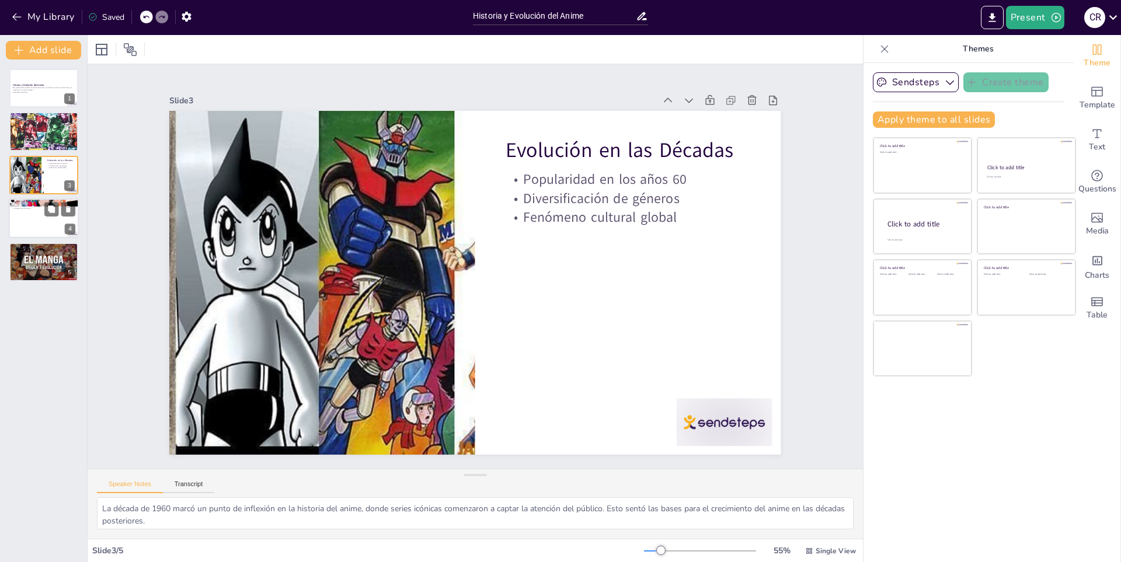
click at [27, 217] on div at bounding box center [44, 218] width 70 height 40
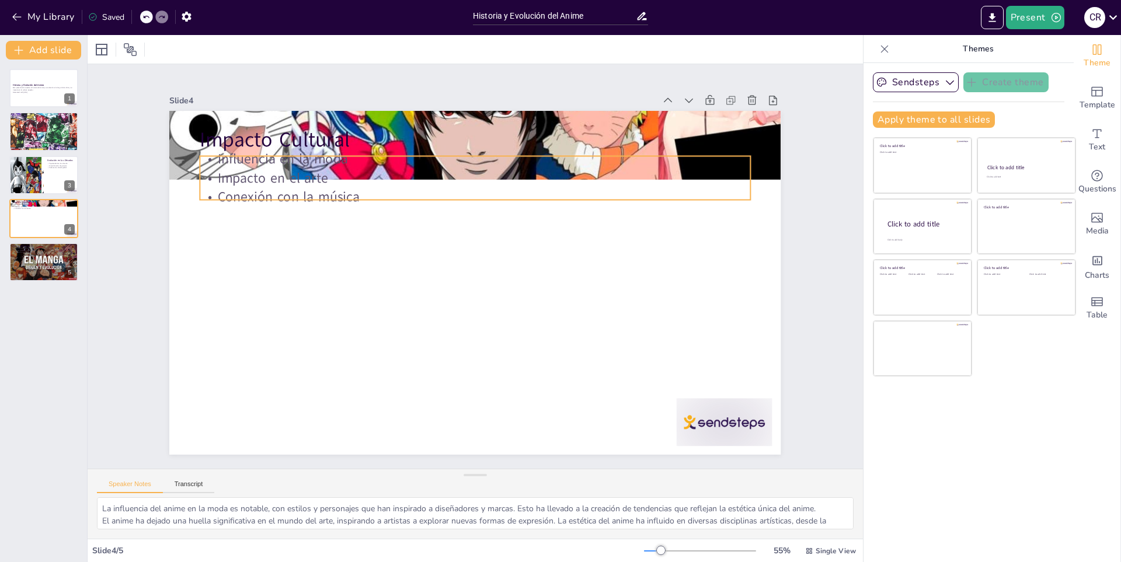
click at [514, 165] on p "Impacto en el arte" at bounding box center [502, 182] width 529 height 188
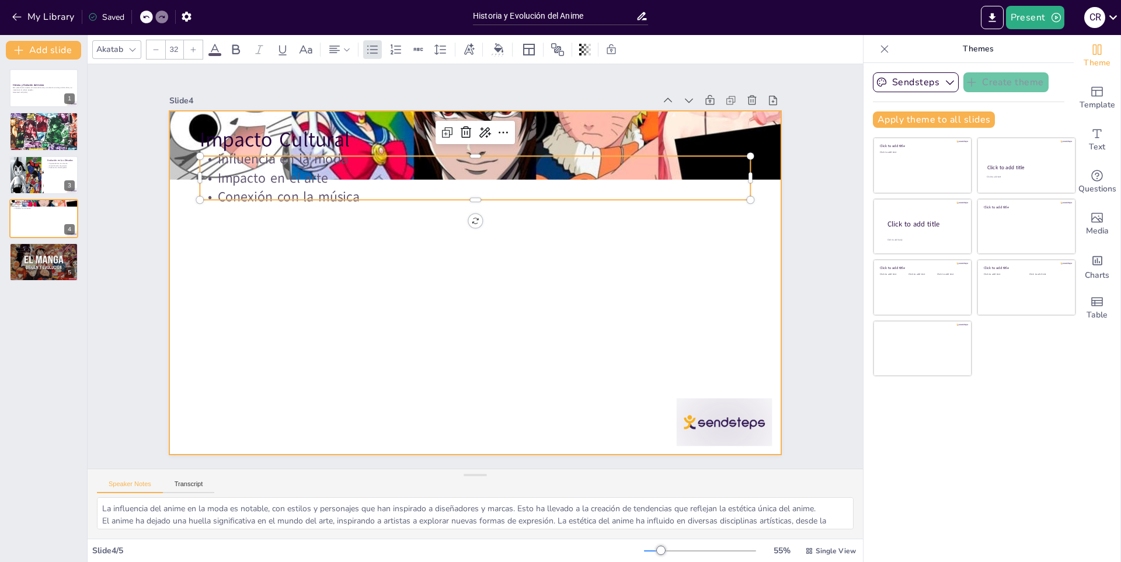
click at [341, 233] on div at bounding box center [470, 282] width 688 height 516
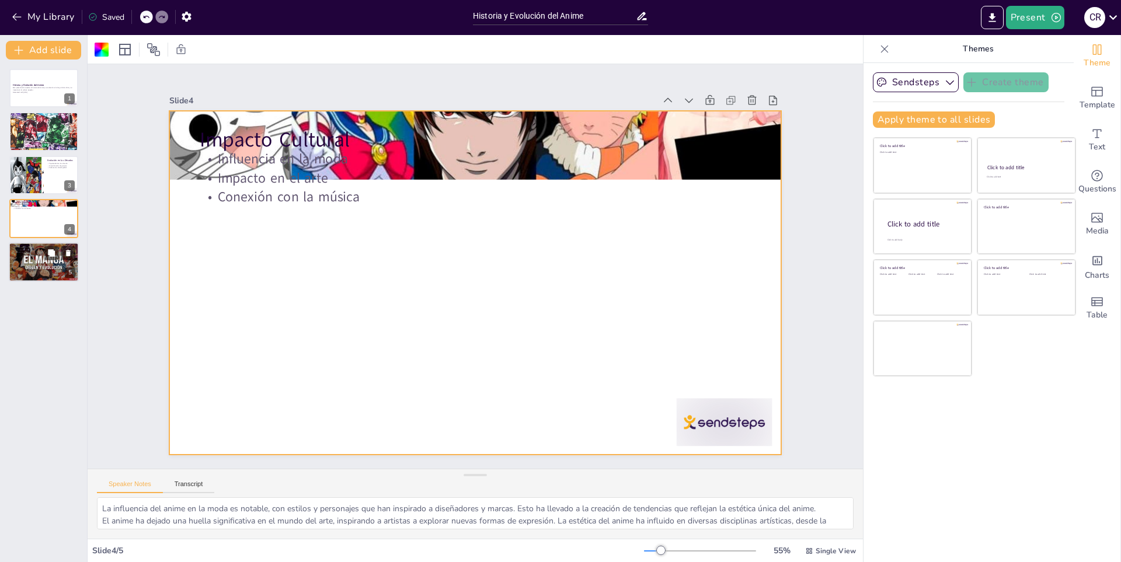
click at [27, 263] on div at bounding box center [43, 262] width 71 height 40
type textarea "Los avances tecnológicos están transformando la industria del anime, permitiend…"
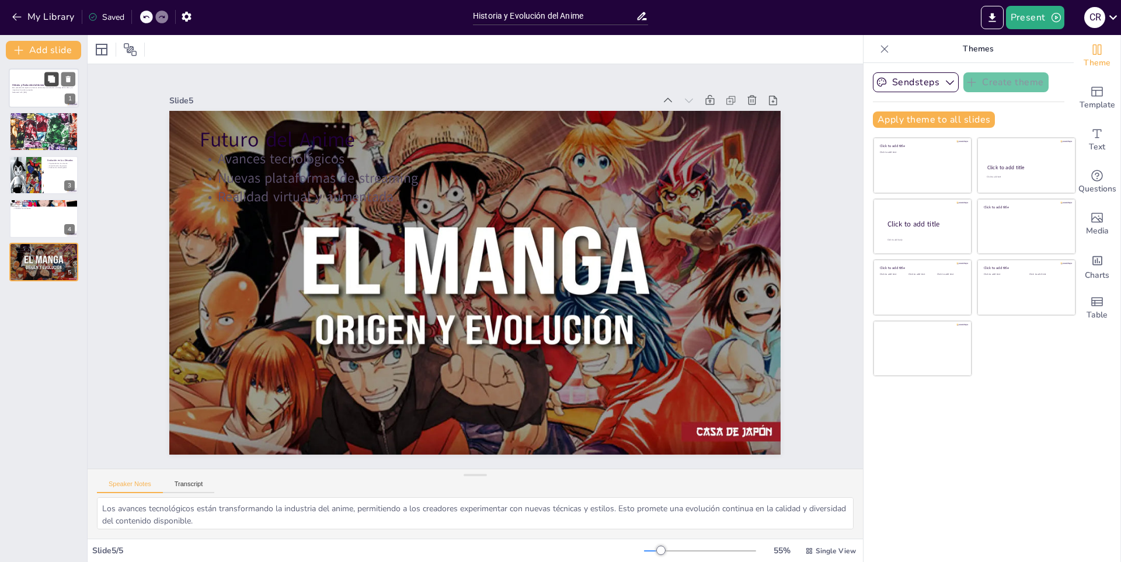
click at [47, 76] on button at bounding box center [51, 79] width 14 height 14
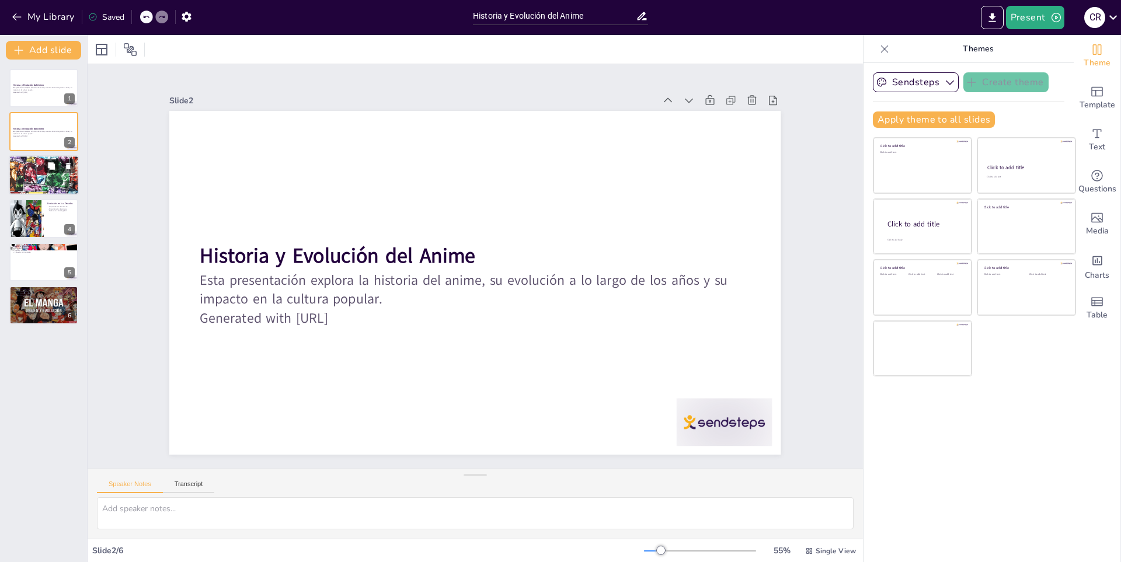
click at [49, 172] on button at bounding box center [51, 166] width 14 height 14
type textarea "El anime se originó en el cine japonés, lo que significa que sus primeros pasos…"
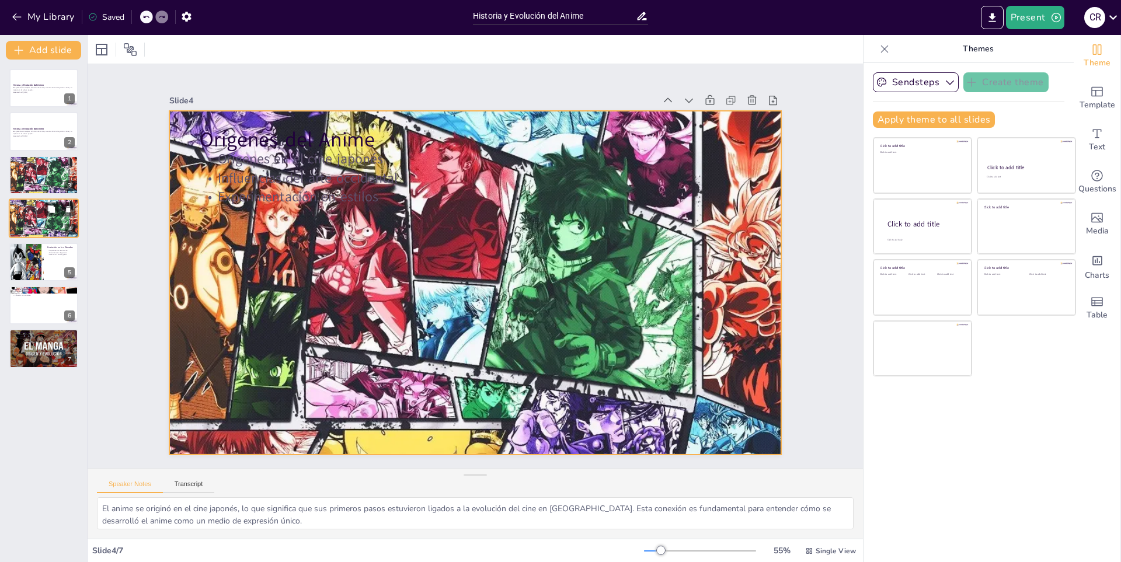
click at [30, 225] on div at bounding box center [43, 218] width 75 height 40
